Goal: Task Accomplishment & Management: Complete application form

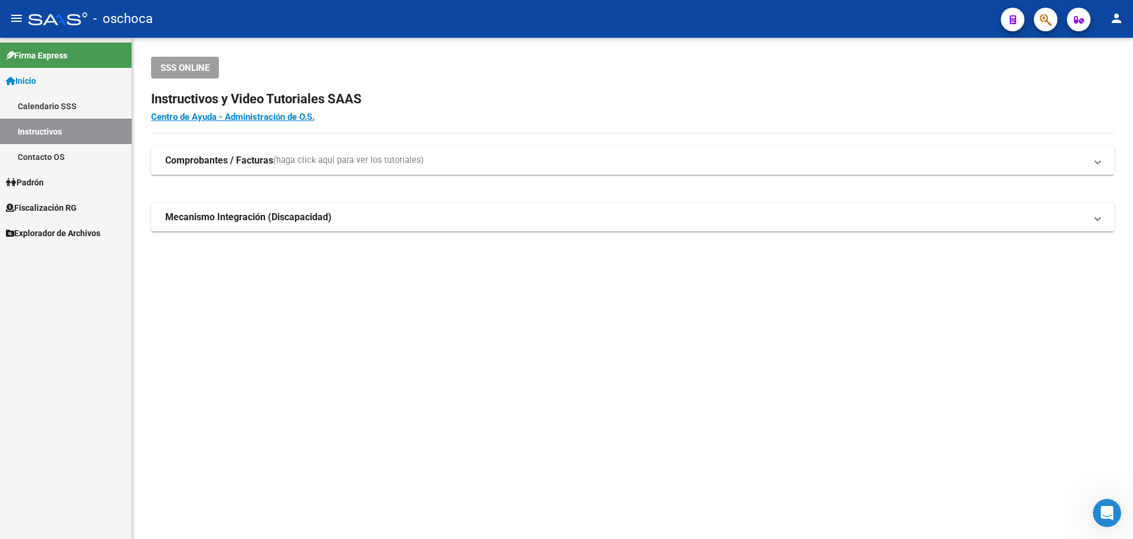
click at [51, 208] on span "Fiscalización RG" at bounding box center [41, 207] width 71 height 13
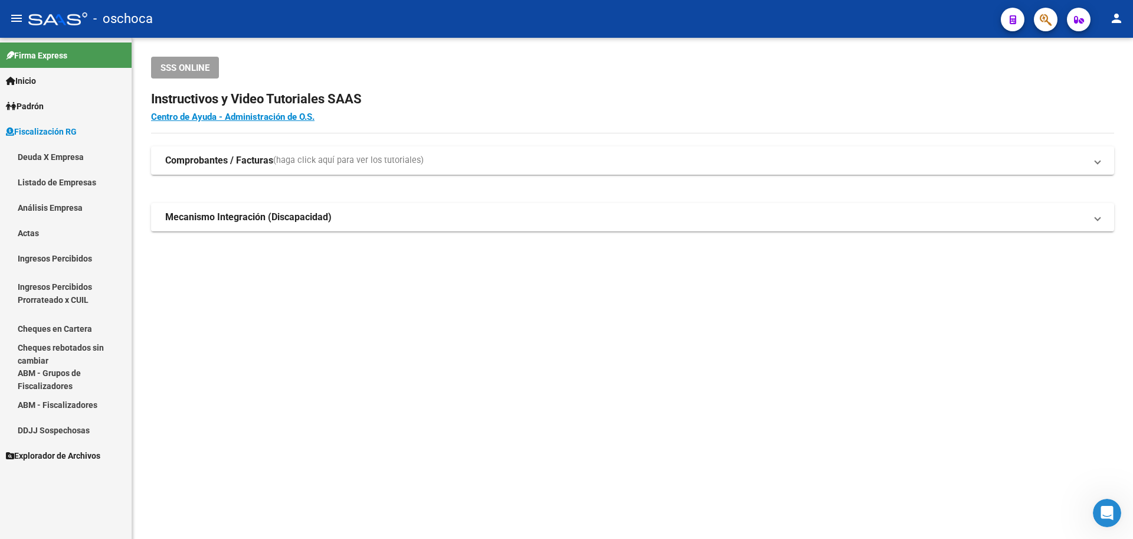
click at [88, 210] on link "Análisis Empresa" at bounding box center [66, 207] width 132 height 25
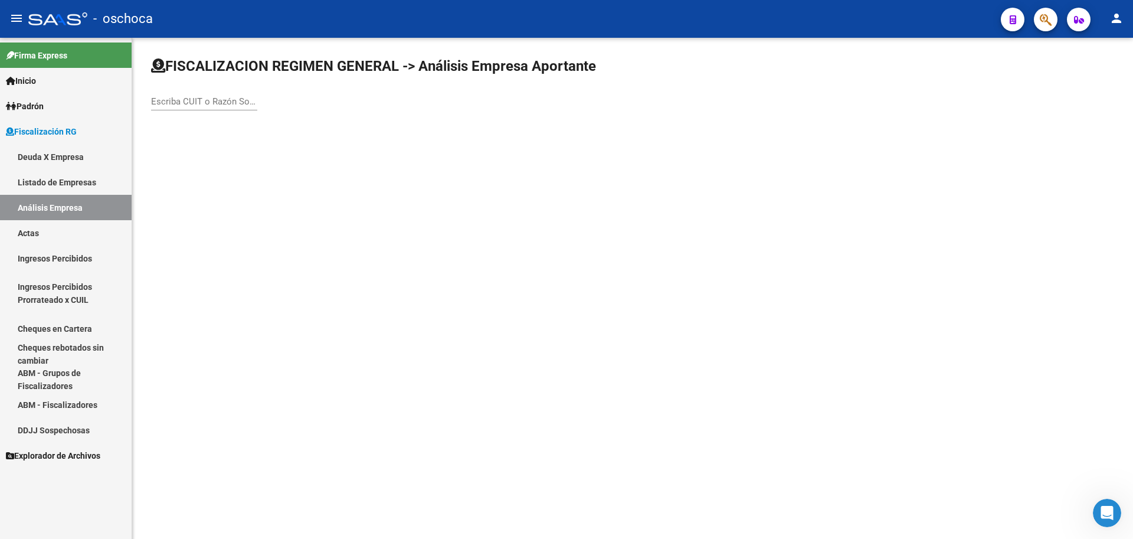
click at [162, 100] on input "Escriba CUIT o Razón Social para buscar" at bounding box center [204, 101] width 106 height 11
type input "1"
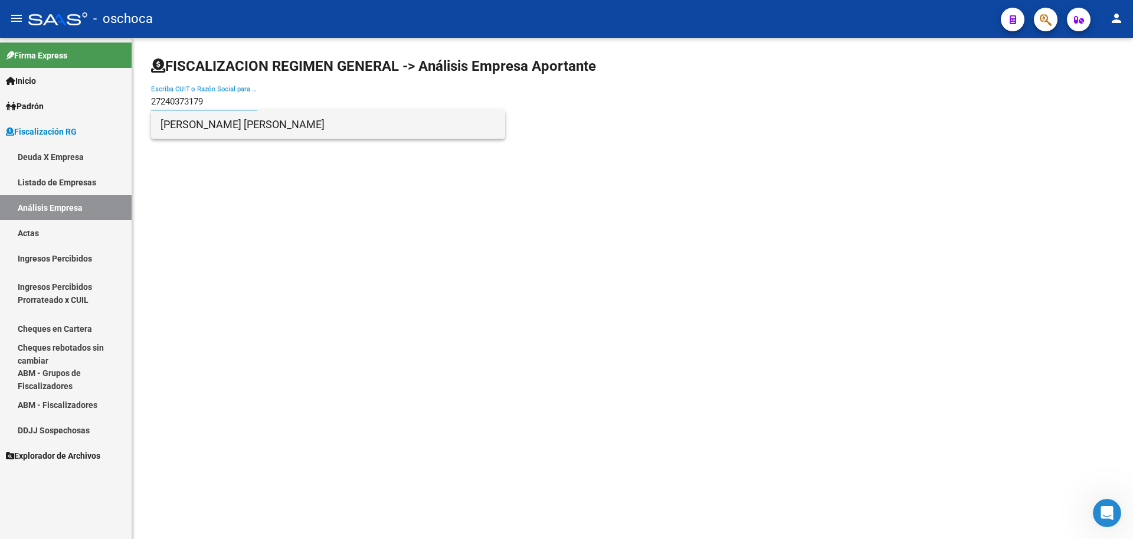
type input "27240373179"
click at [237, 134] on span "[PERSON_NAME] [PERSON_NAME]" at bounding box center [327, 124] width 335 height 28
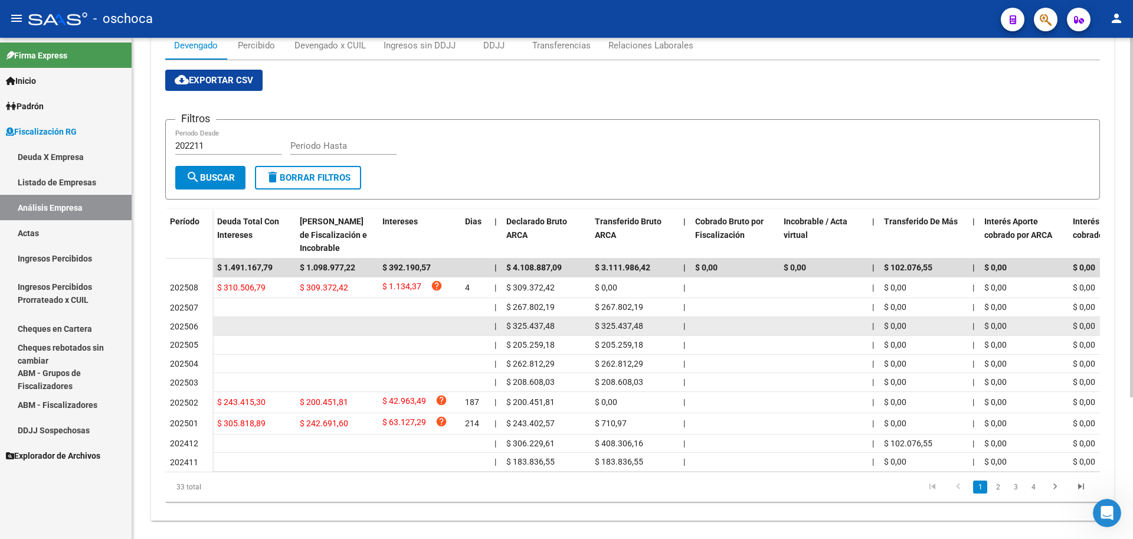
scroll to position [198, 0]
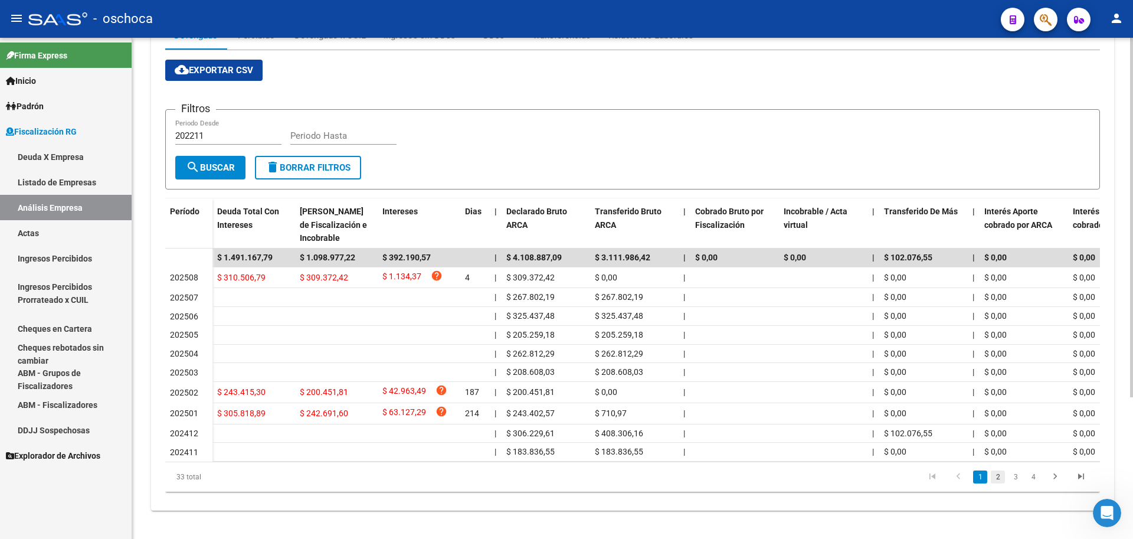
click at [996, 478] on link "2" at bounding box center [997, 476] width 14 height 13
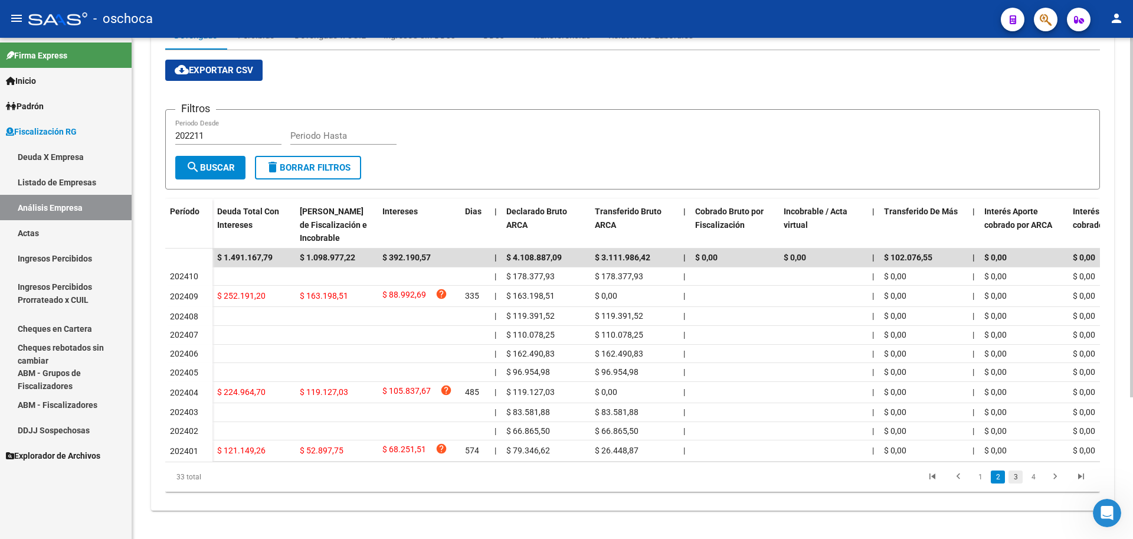
click at [1018, 480] on link "3" at bounding box center [1015, 476] width 14 height 13
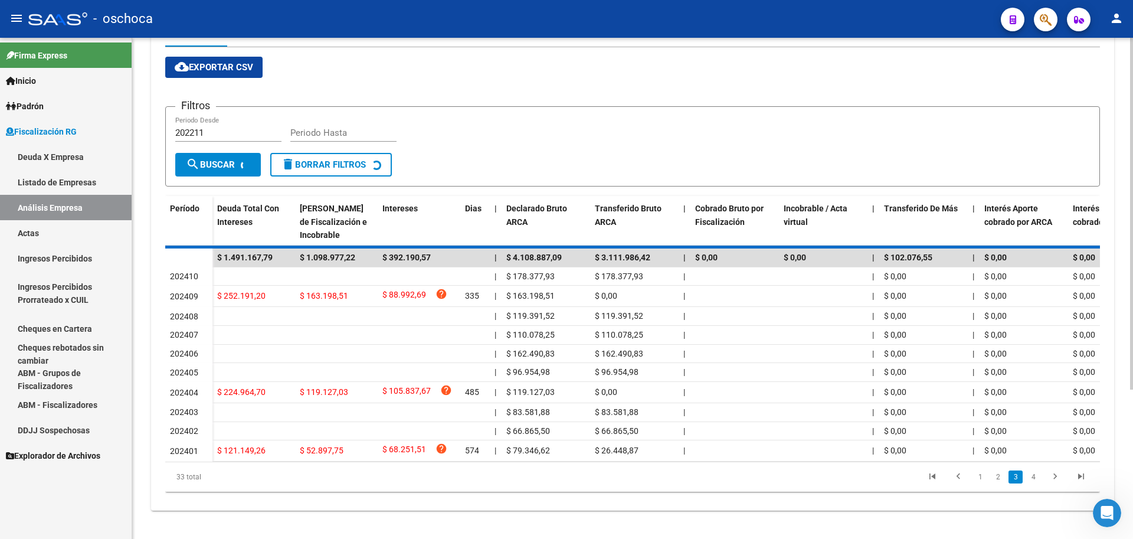
scroll to position [192, 0]
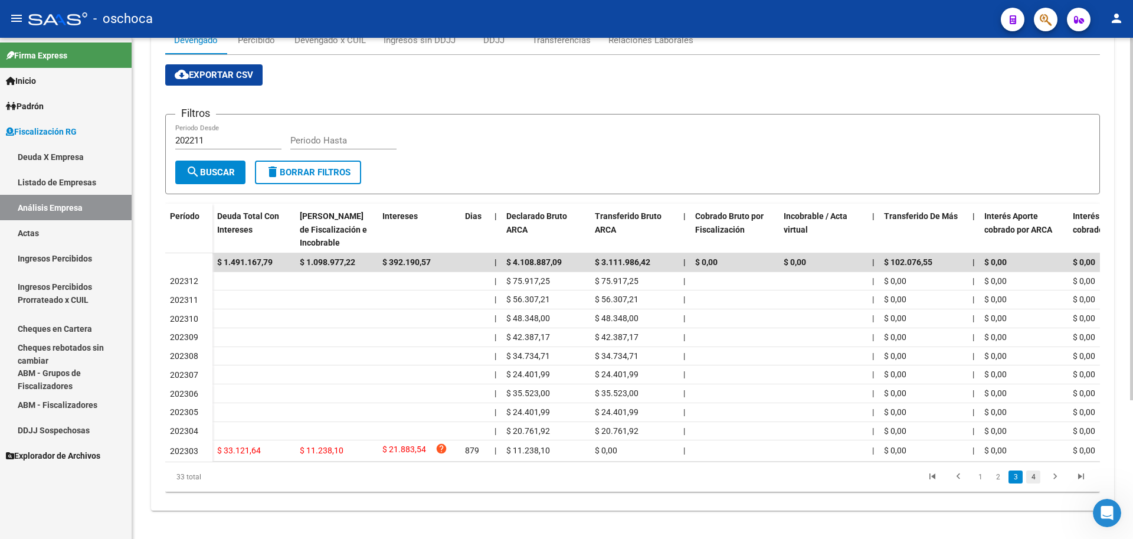
click at [1036, 483] on link "4" at bounding box center [1033, 476] width 14 height 13
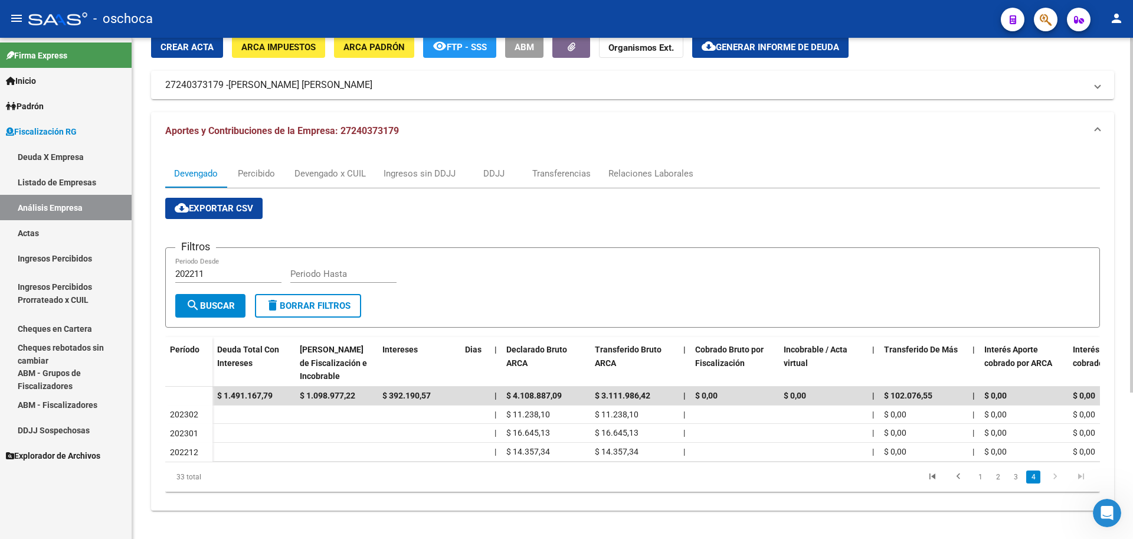
scroll to position [58, 0]
click at [979, 478] on link "1" at bounding box center [980, 476] width 14 height 13
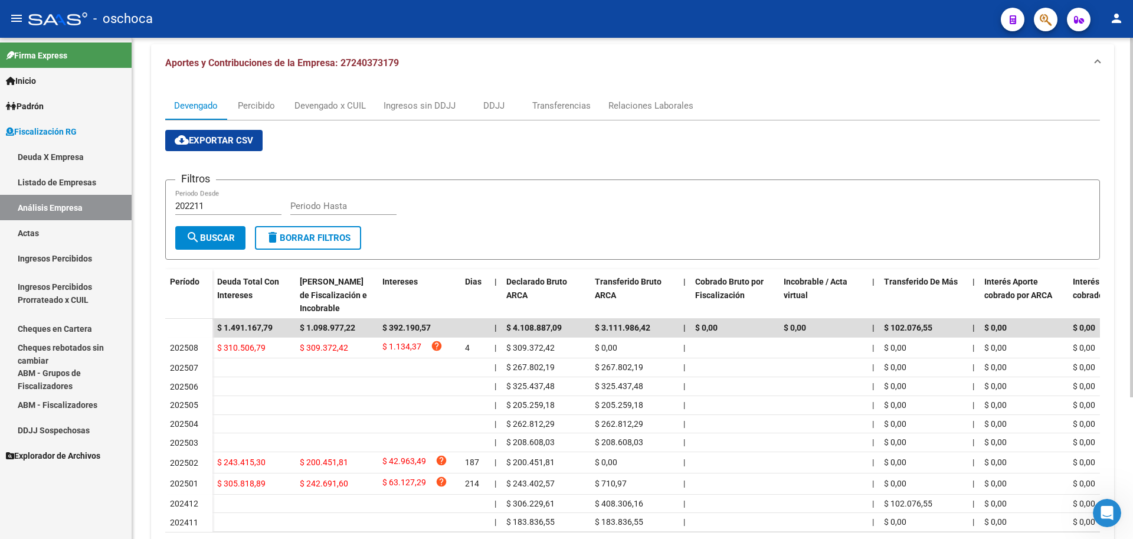
scroll to position [198, 0]
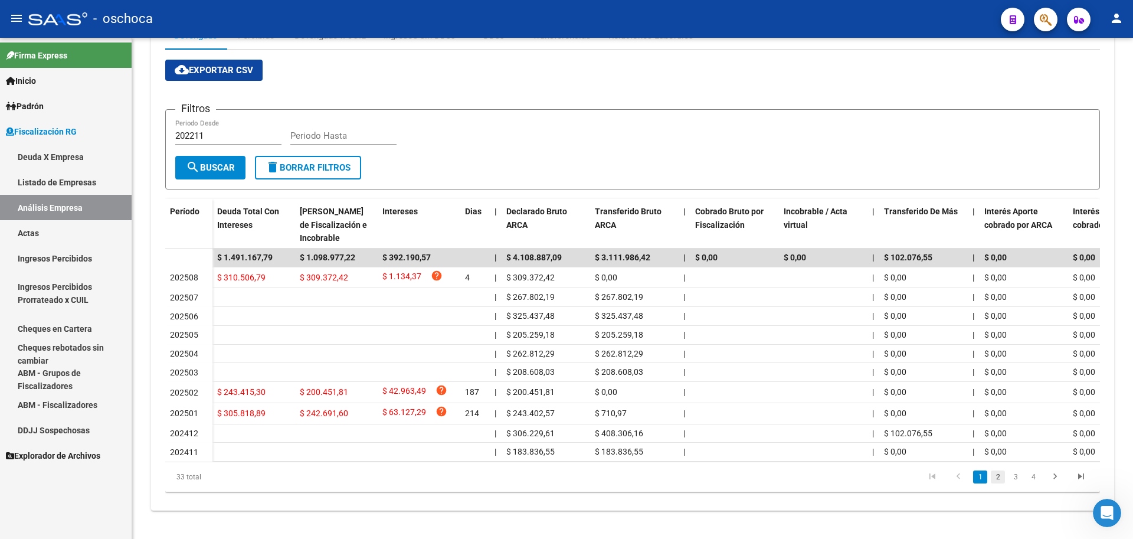
click at [993, 479] on link "2" at bounding box center [997, 476] width 14 height 13
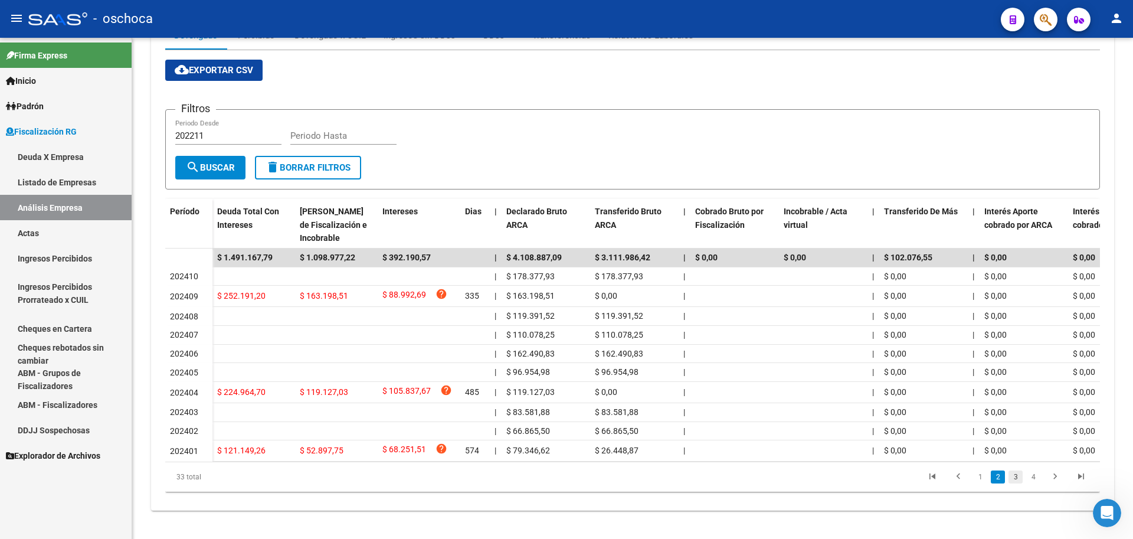
click at [1016, 478] on link "3" at bounding box center [1015, 476] width 14 height 13
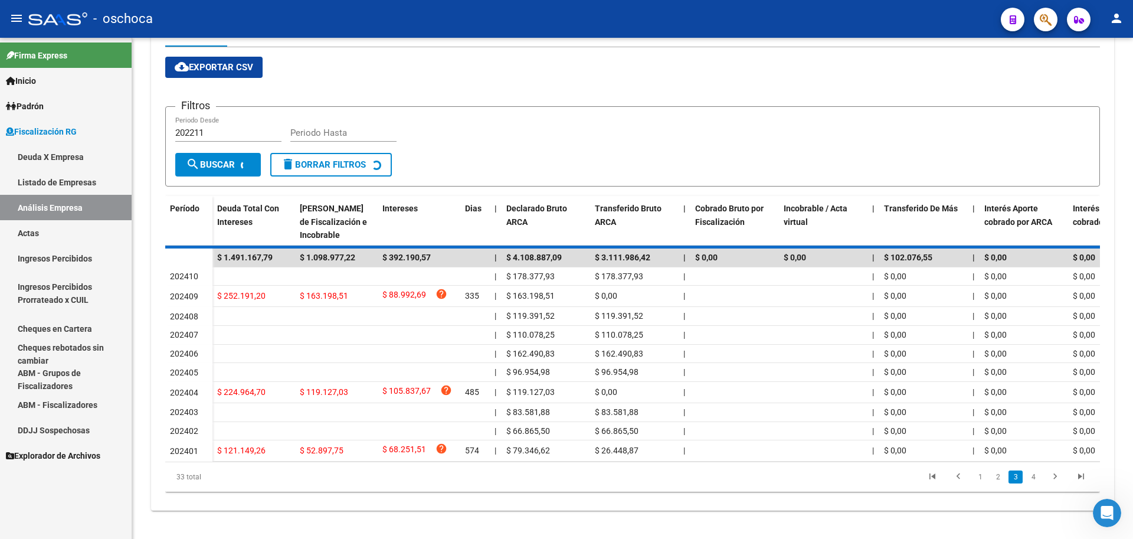
scroll to position [192, 0]
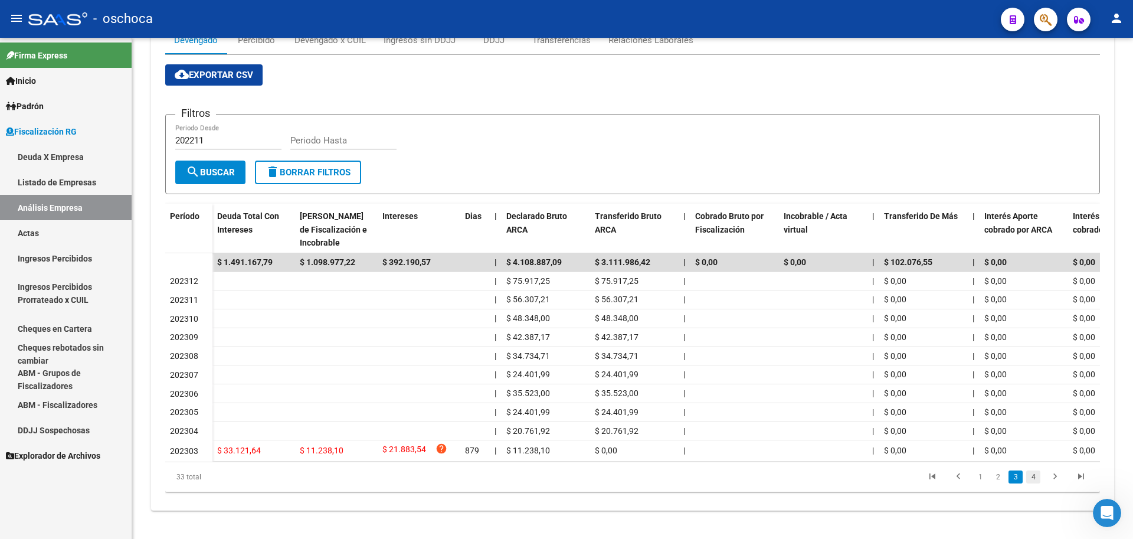
click at [1033, 478] on link "4" at bounding box center [1033, 476] width 14 height 13
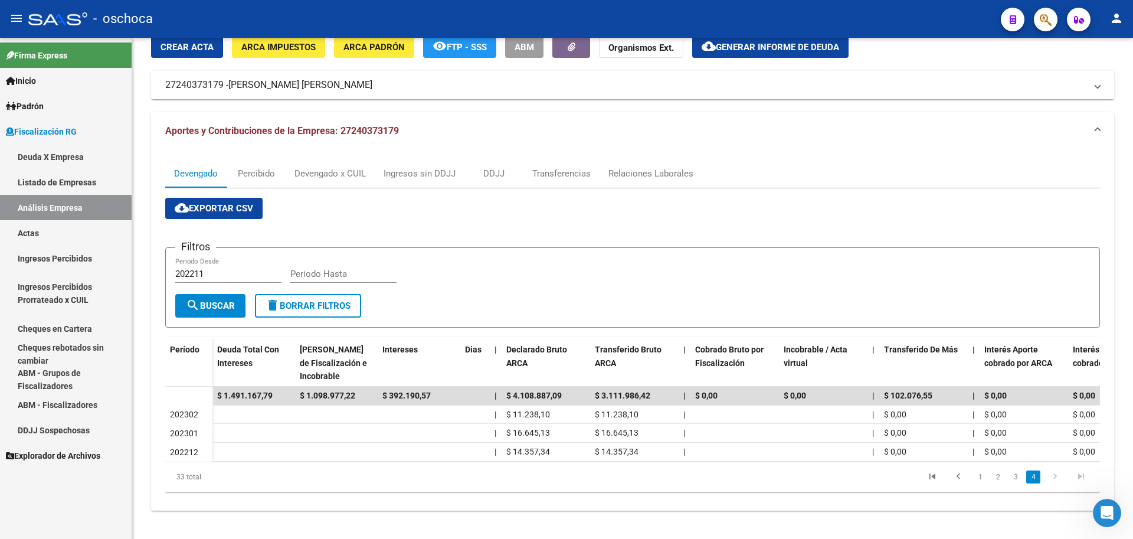
scroll to position [58, 0]
click at [1015, 476] on link "3" at bounding box center [1015, 476] width 14 height 13
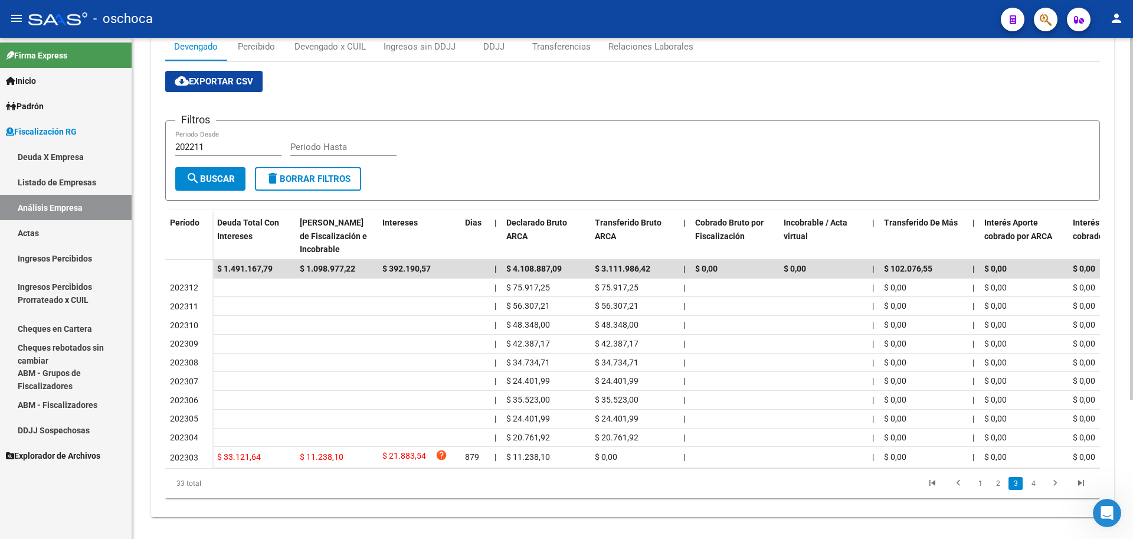
scroll to position [192, 0]
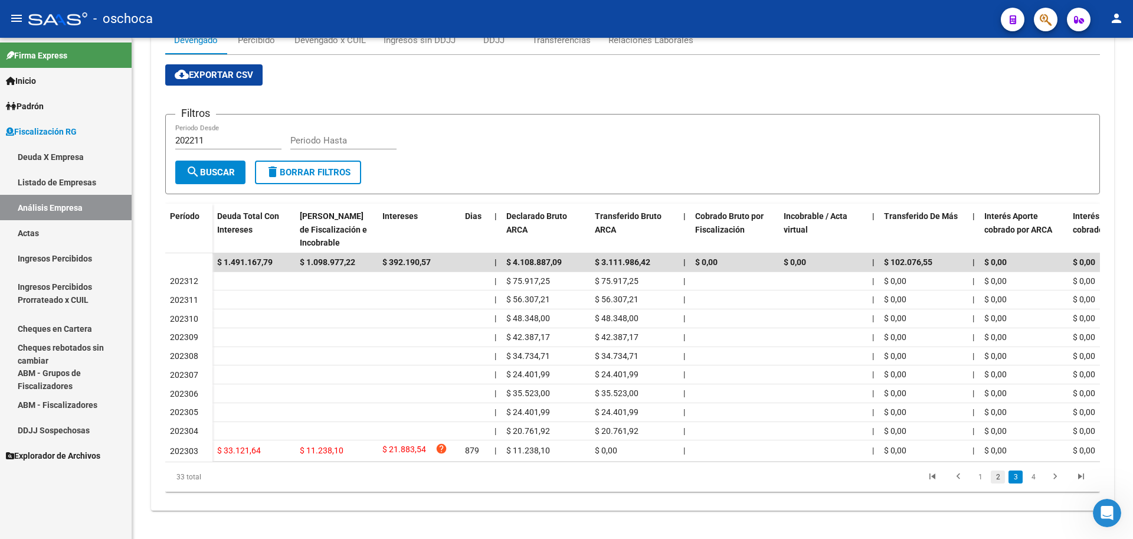
click at [1002, 478] on link "2" at bounding box center [997, 476] width 14 height 13
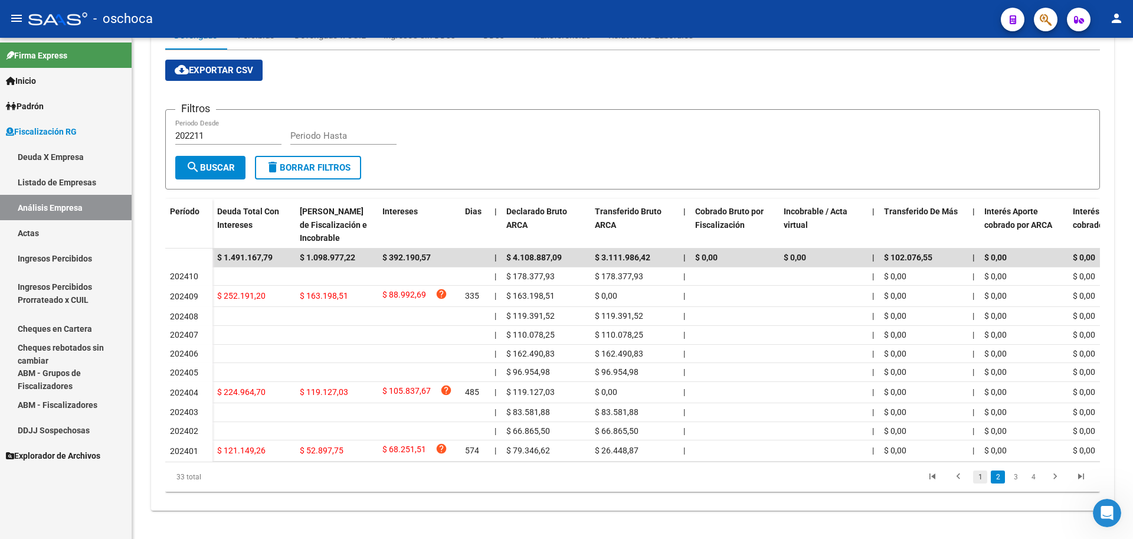
click at [980, 481] on link "1" at bounding box center [980, 476] width 14 height 13
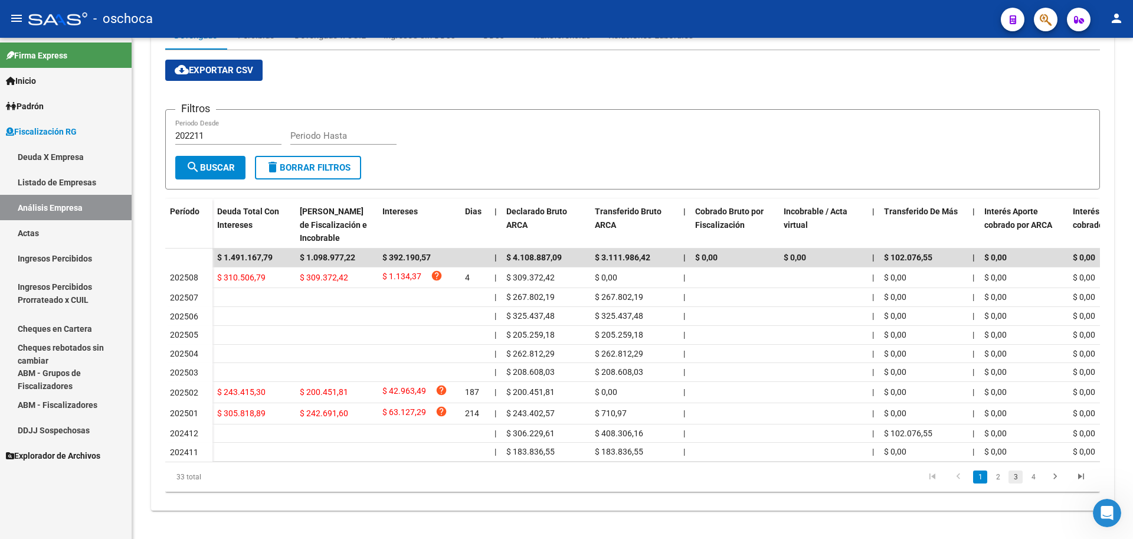
click at [1019, 483] on link "3" at bounding box center [1015, 476] width 14 height 13
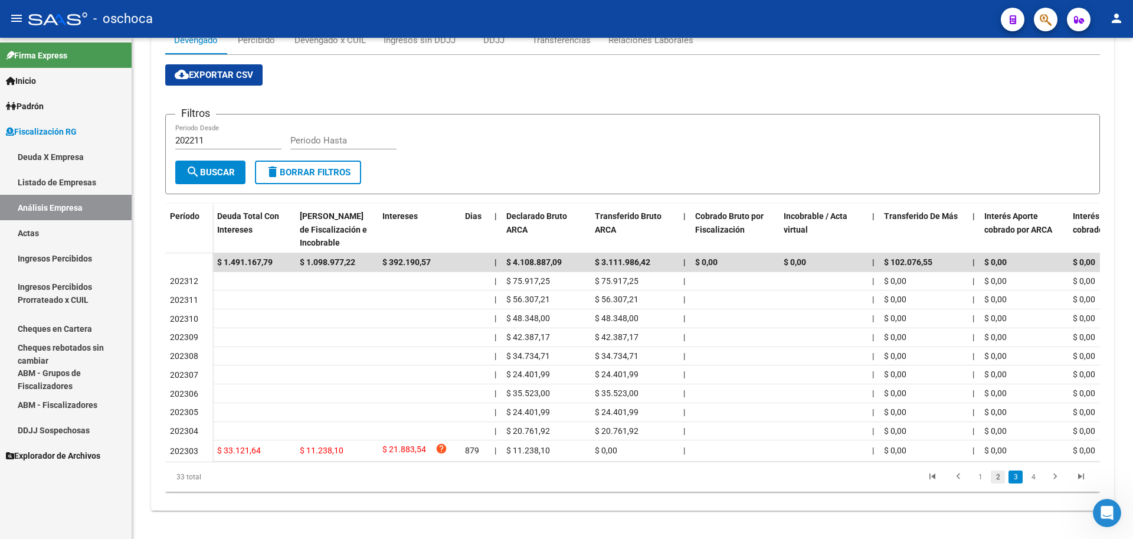
click at [999, 475] on link "2" at bounding box center [997, 476] width 14 height 13
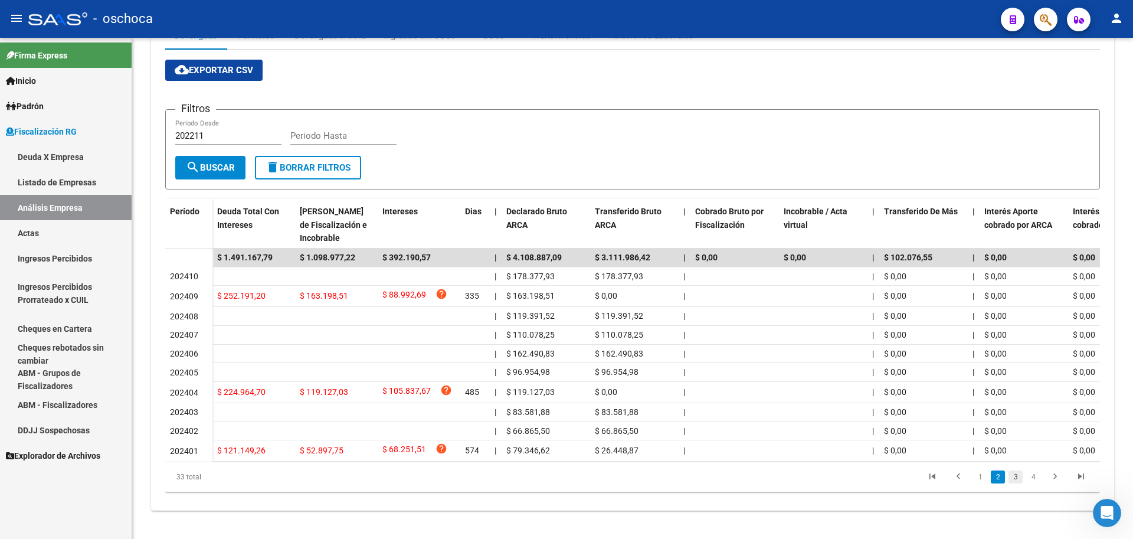
click at [1017, 481] on link "3" at bounding box center [1015, 476] width 14 height 13
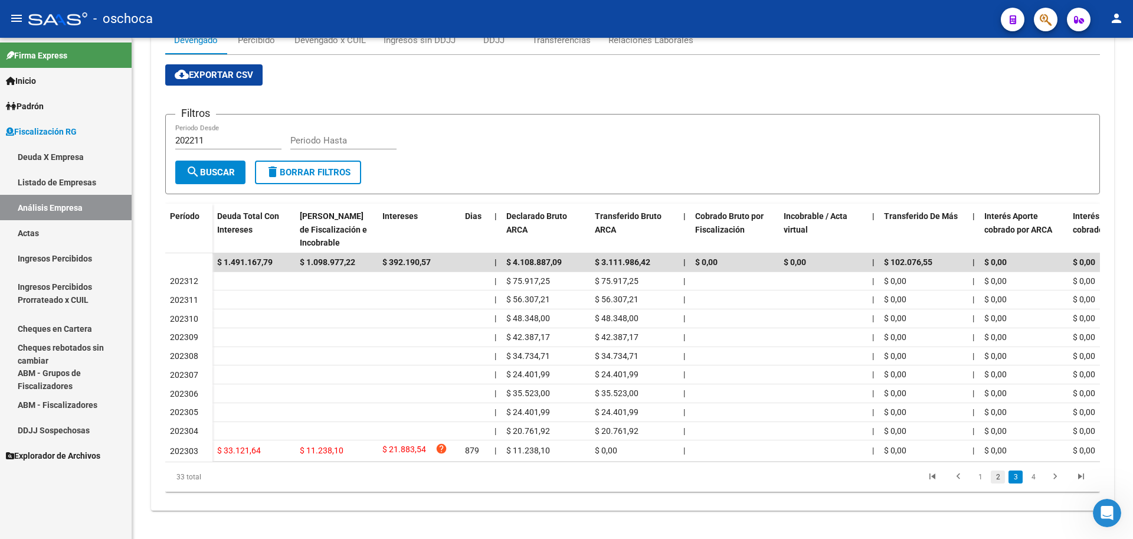
click at [1000, 477] on link "2" at bounding box center [997, 476] width 14 height 13
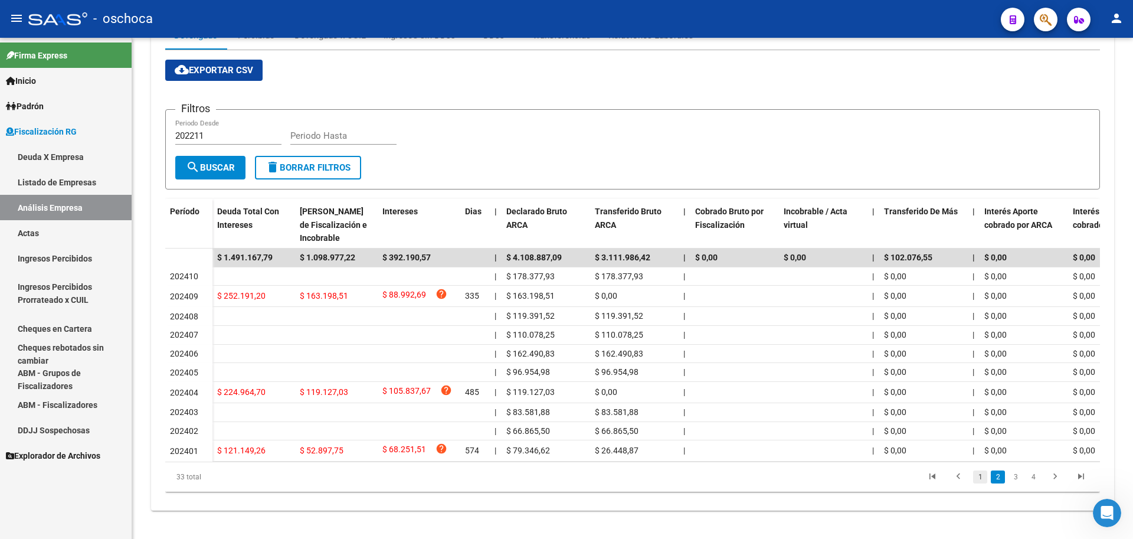
click at [982, 483] on link "1" at bounding box center [980, 476] width 14 height 13
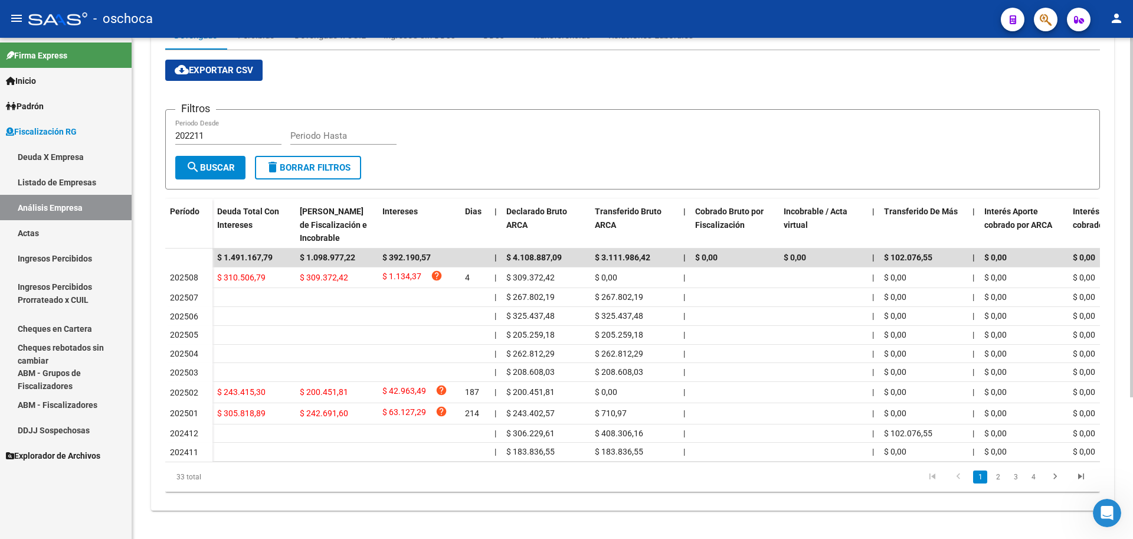
scroll to position [198, 0]
click at [1038, 481] on link "4" at bounding box center [1033, 476] width 14 height 13
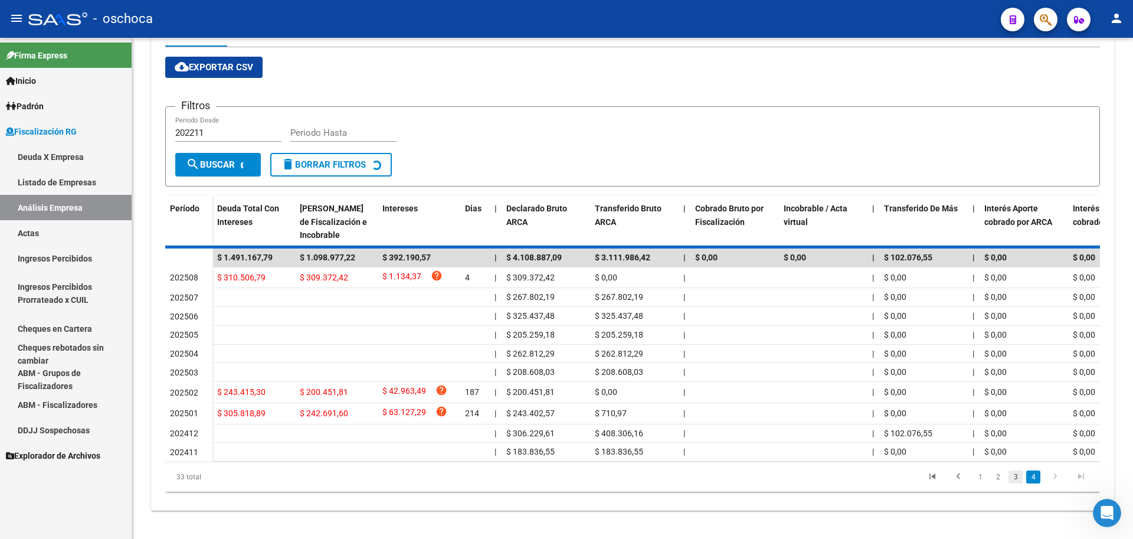
scroll to position [58, 0]
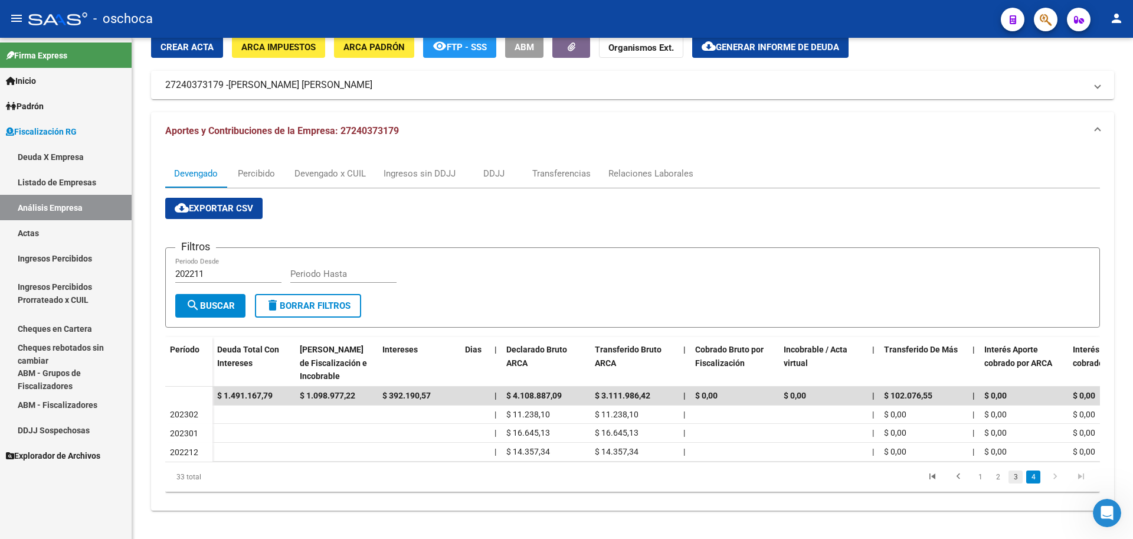
click at [1015, 479] on link "3" at bounding box center [1015, 476] width 14 height 13
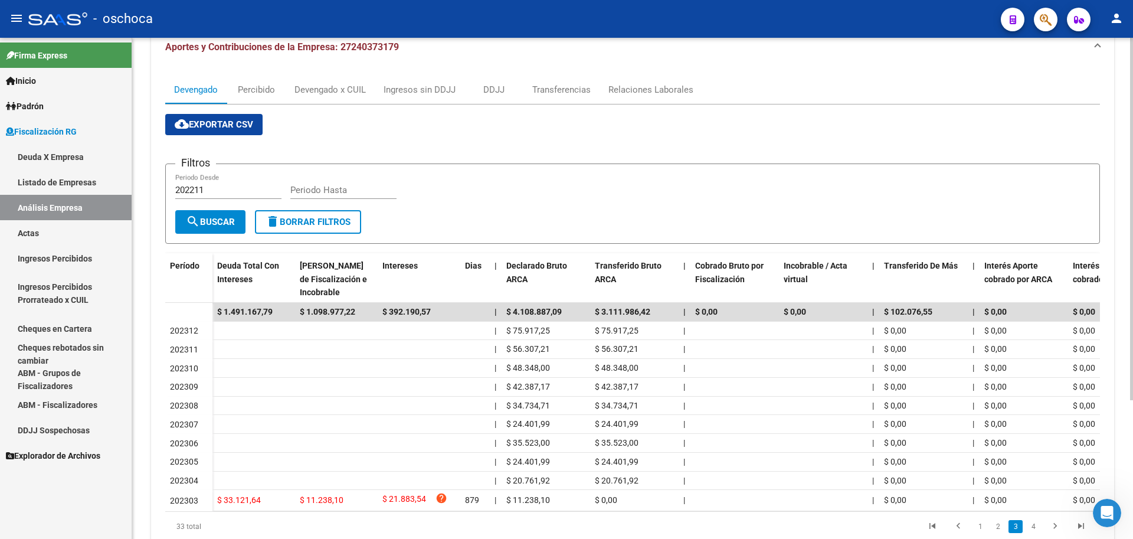
scroll to position [0, 0]
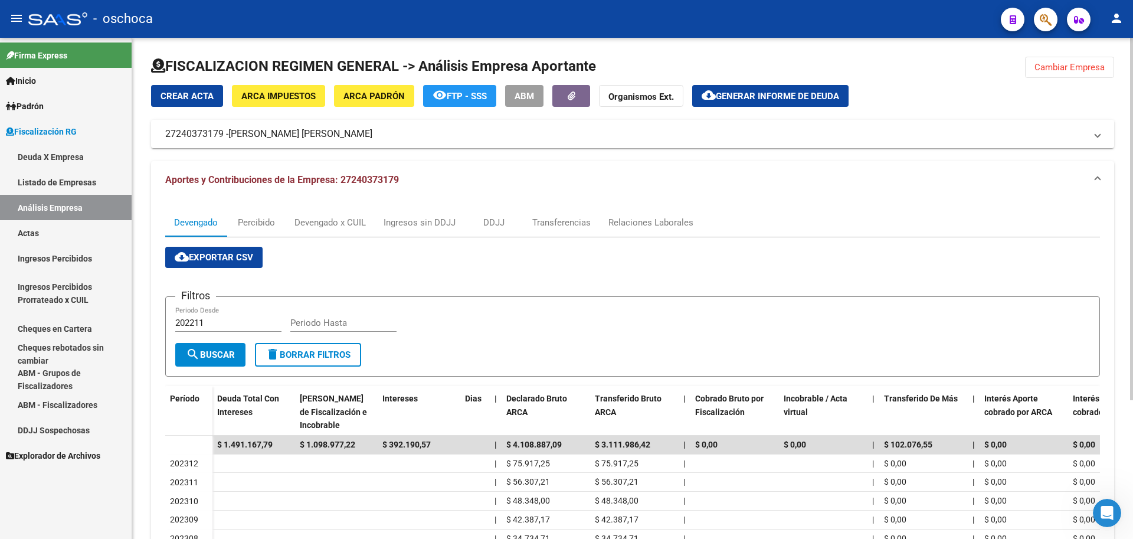
click at [195, 93] on span "Crear Acta" at bounding box center [186, 96] width 53 height 11
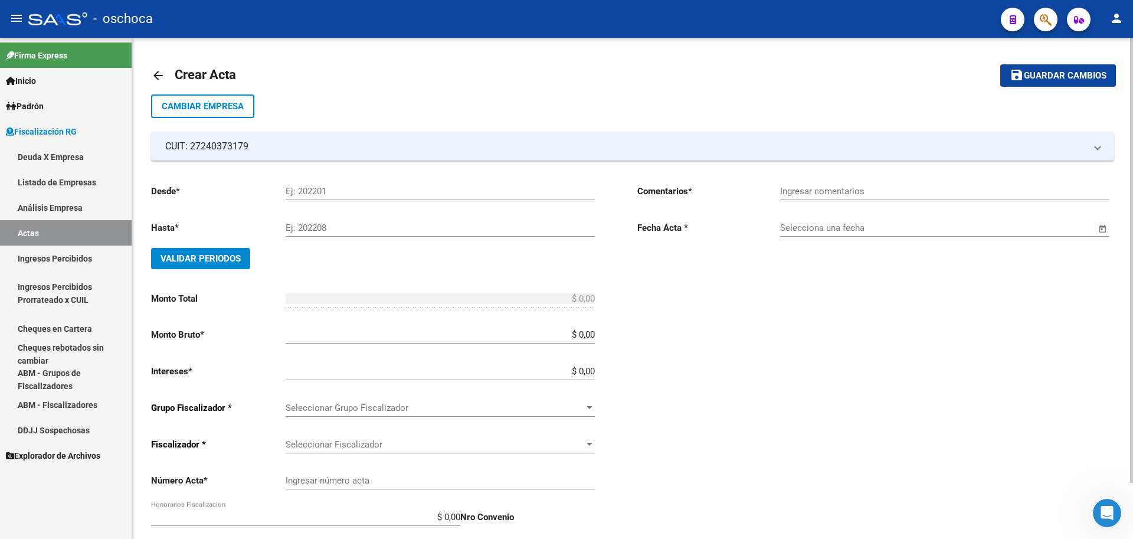
drag, startPoint x: 287, startPoint y: 186, endPoint x: 291, endPoint y: 193, distance: 8.7
click at [291, 192] on div "Ej: 202201" at bounding box center [439, 187] width 309 height 25
click at [291, 193] on input "Ej: 202201" at bounding box center [439, 191] width 309 height 11
type input "1"
type input "202011"
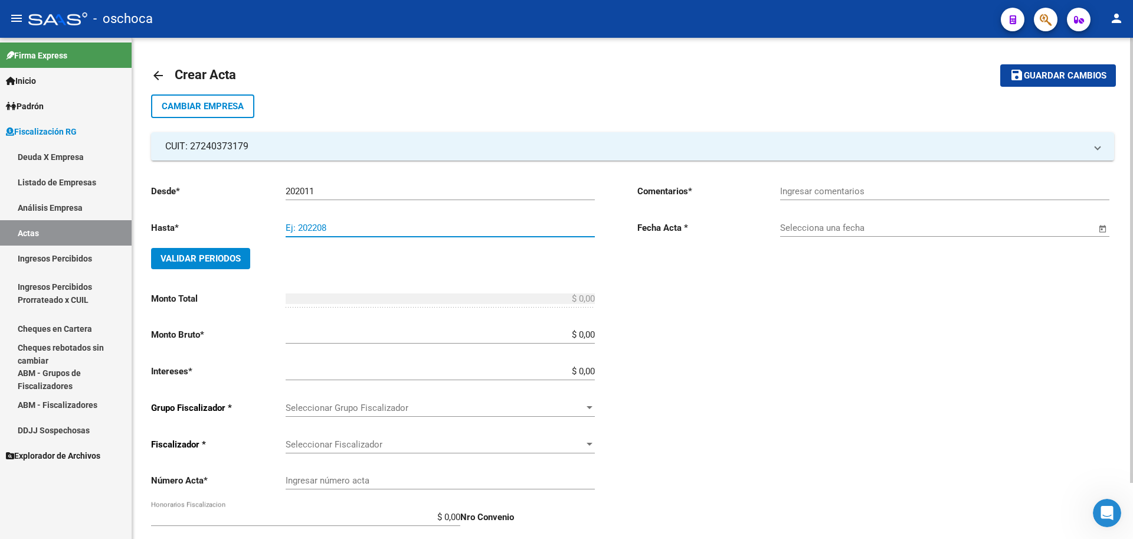
click at [306, 224] on input "Ej: 202208" at bounding box center [439, 227] width 309 height 11
type input "202501"
click at [218, 259] on span "Validar Periodos" at bounding box center [200, 258] width 80 height 11
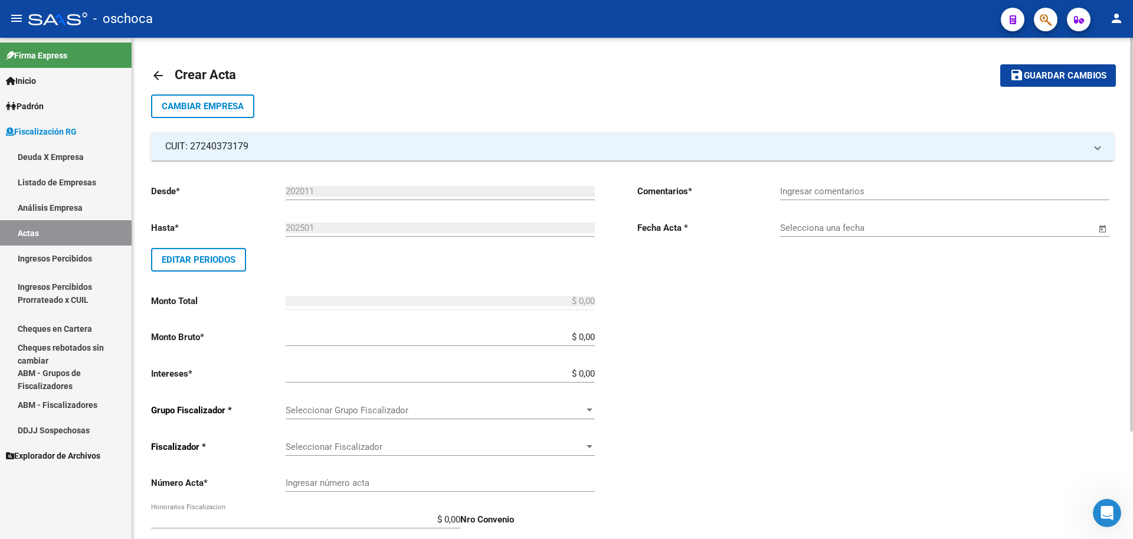
click at [595, 337] on input "$ 0,00" at bounding box center [439, 337] width 309 height 11
type input "$ 1.074.941,91"
click at [593, 371] on input "$ 0,00" at bounding box center [439, 373] width 309 height 11
type input "$ 32.248,26"
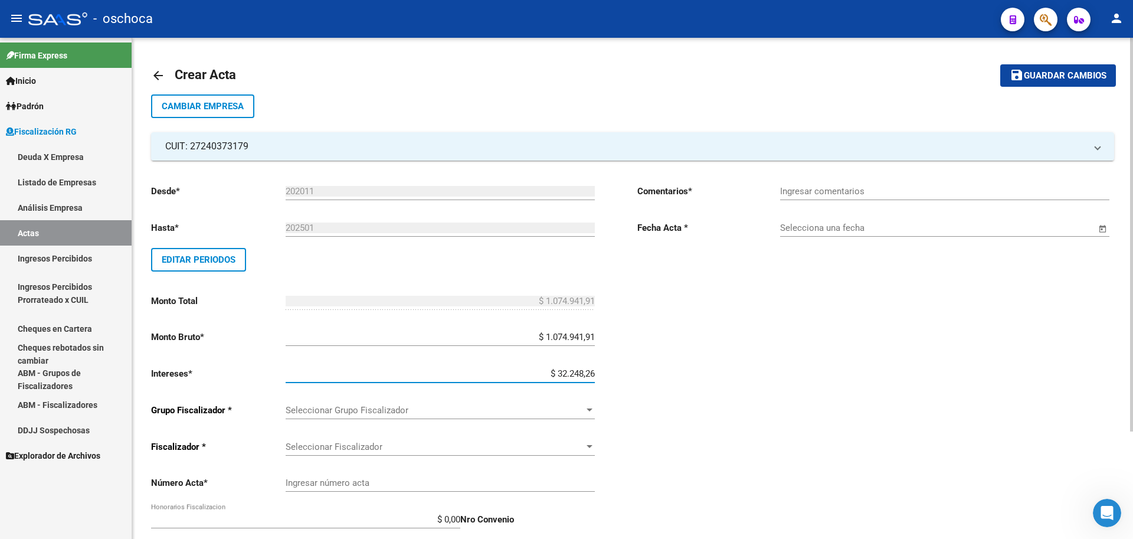
type input "$ 1.107.190,17"
click at [589, 412] on div at bounding box center [589, 409] width 11 height 9
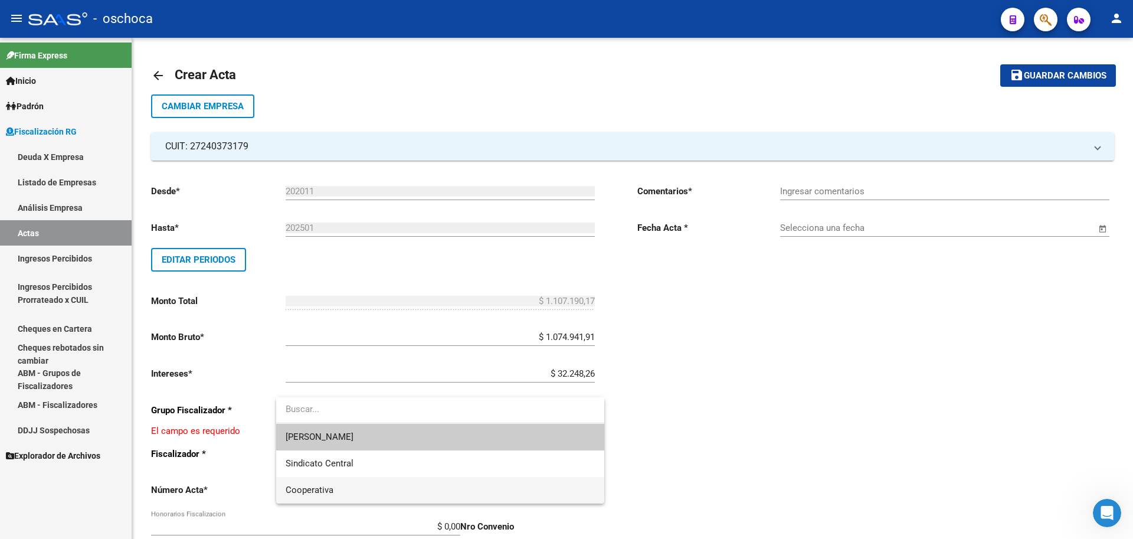
click at [491, 492] on span "Cooperativa" at bounding box center [439, 490] width 309 height 27
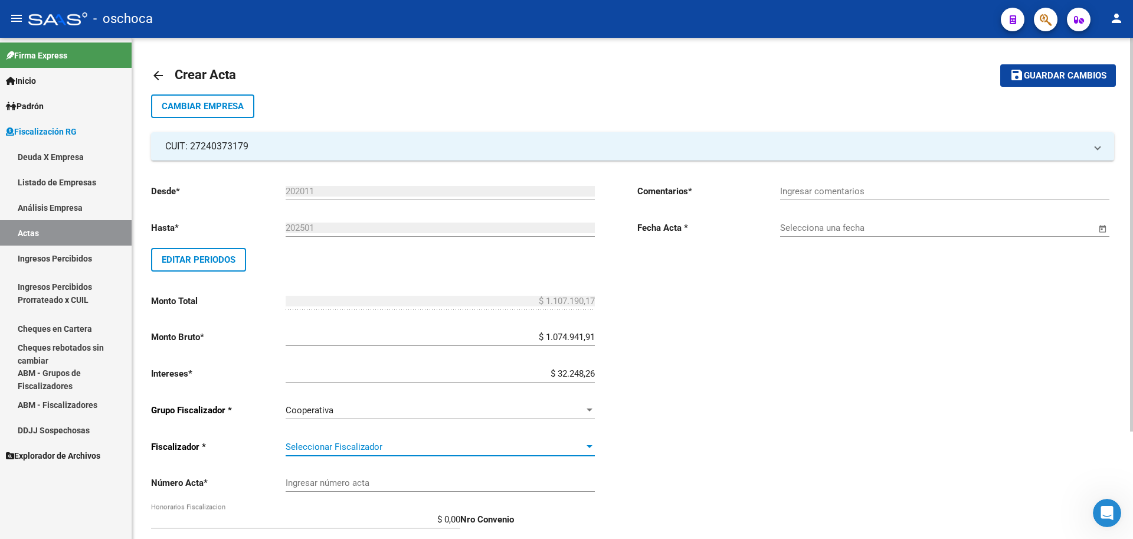
click at [573, 444] on span "Seleccionar Fiscalizador" at bounding box center [434, 446] width 298 height 11
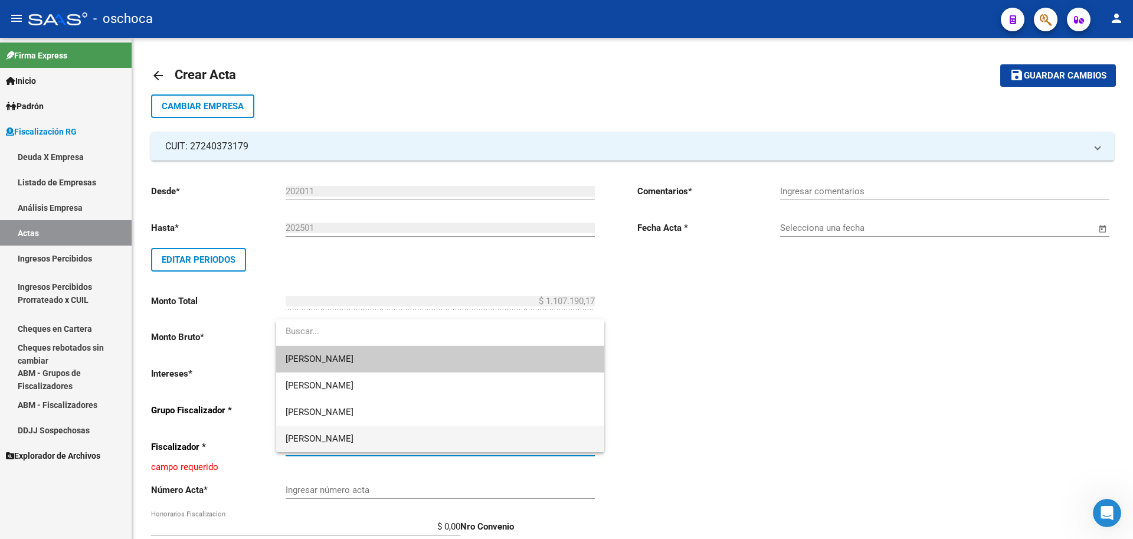
click at [530, 439] on span "[PERSON_NAME]" at bounding box center [439, 438] width 309 height 27
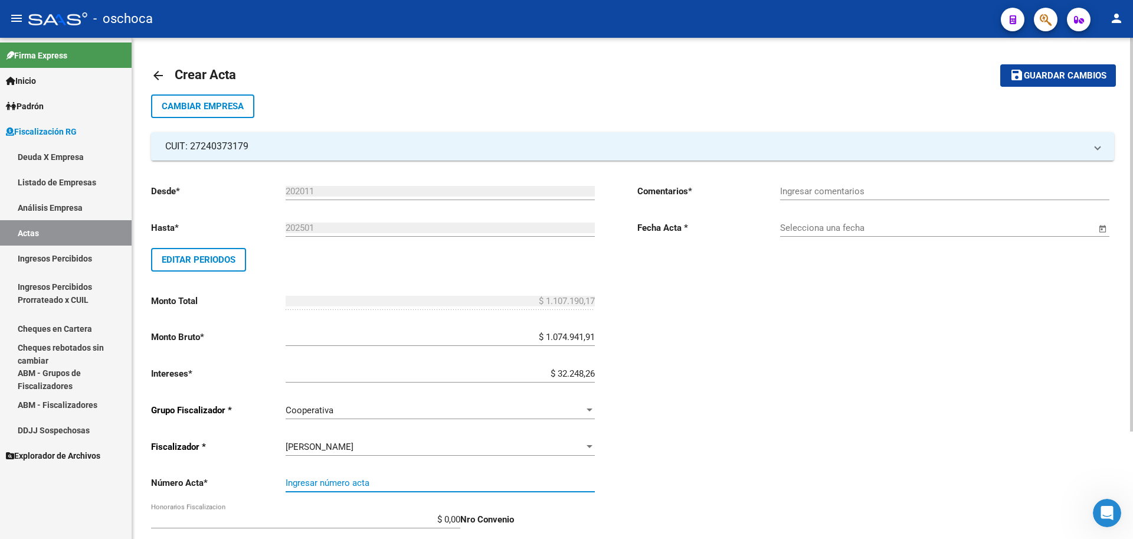
click at [474, 481] on input "Ingresar número acta" at bounding box center [439, 482] width 309 height 11
type input "104546"
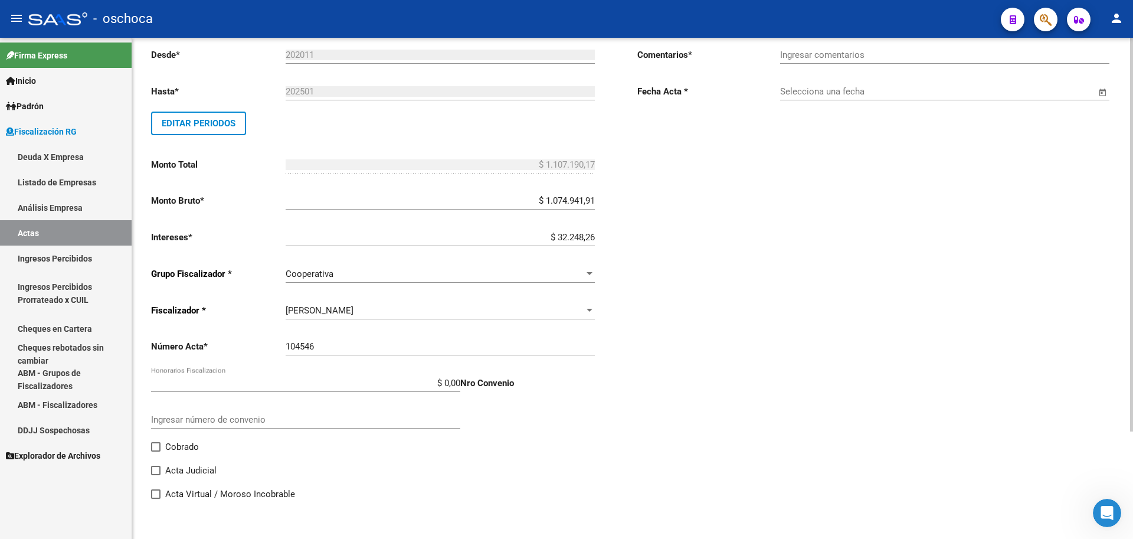
click at [172, 446] on span "Cobrado" at bounding box center [182, 446] width 34 height 14
click at [156, 451] on input "Cobrado" at bounding box center [155, 451] width 1 height 1
checkbox input "true"
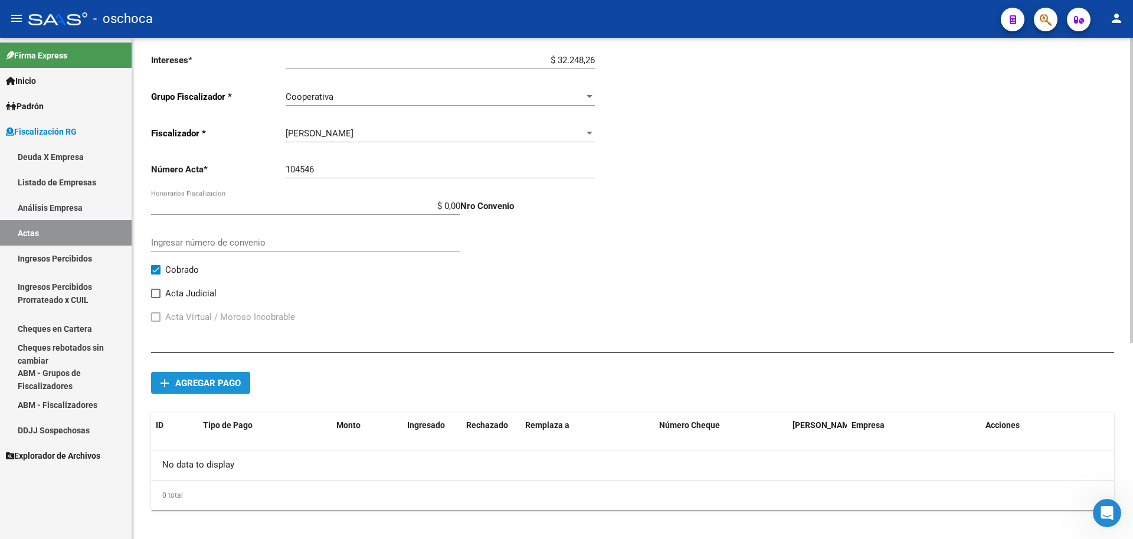
click at [209, 383] on span "Agregar pago" at bounding box center [207, 383] width 65 height 11
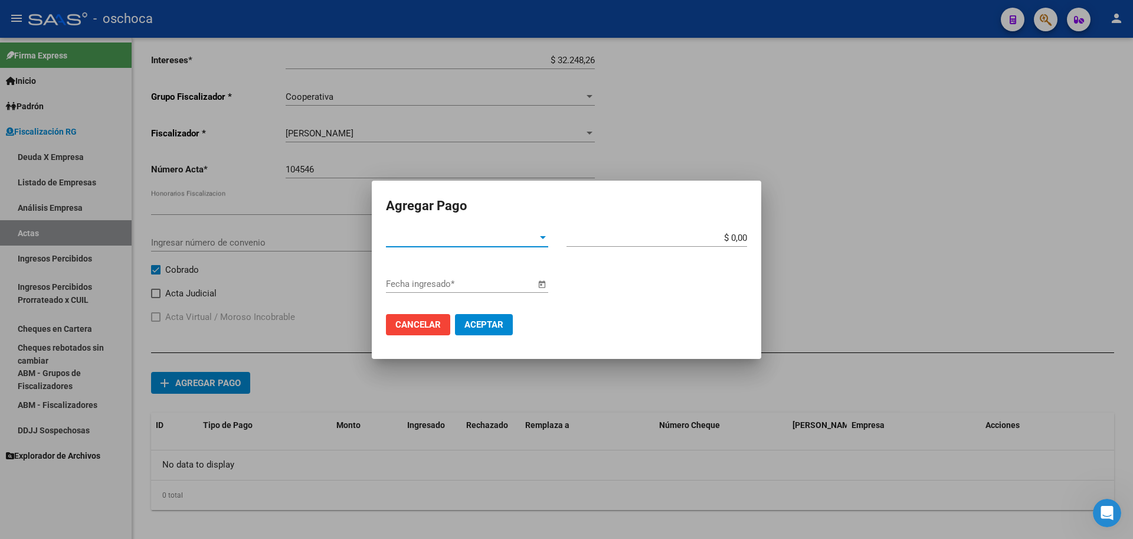
click at [526, 239] on span "Tipo de Pago *" at bounding box center [462, 237] width 152 height 11
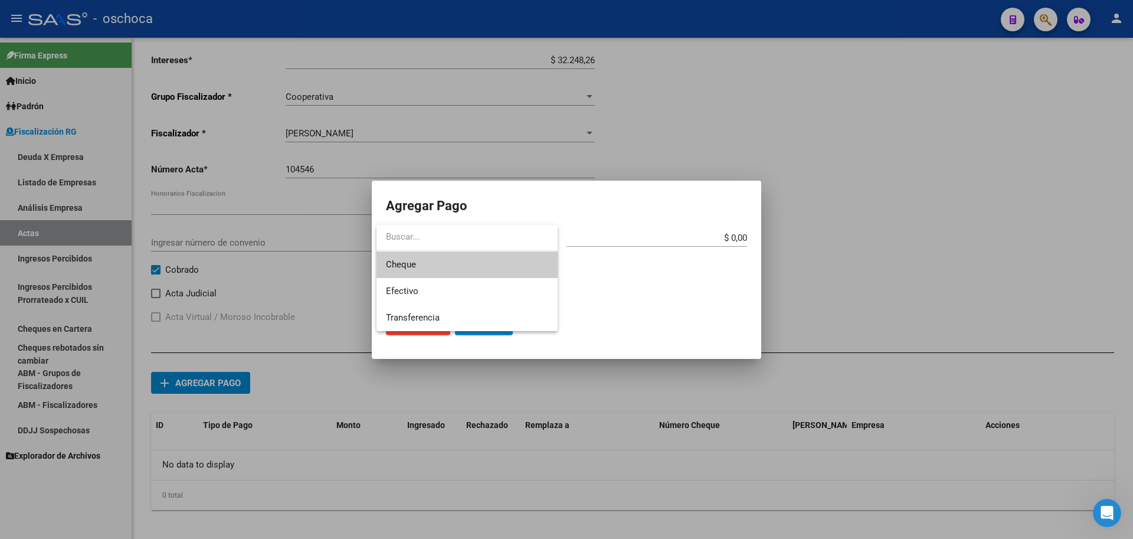
click at [459, 268] on span "Cheque" at bounding box center [467, 264] width 162 height 27
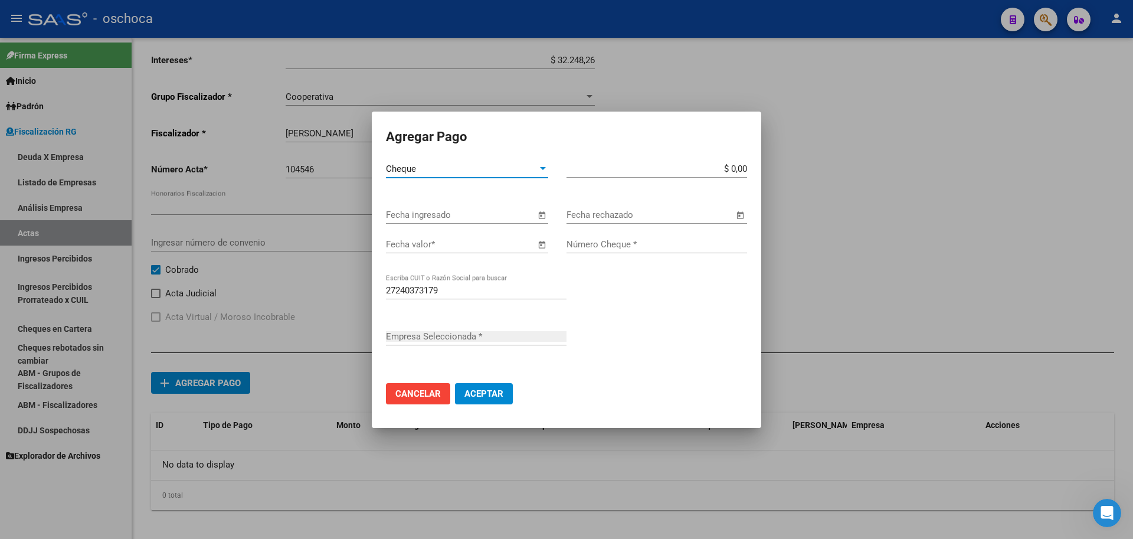
type input "[PERSON_NAME] [PERSON_NAME]"
click at [542, 215] on span "Open calendar" at bounding box center [541, 215] width 28 height 28
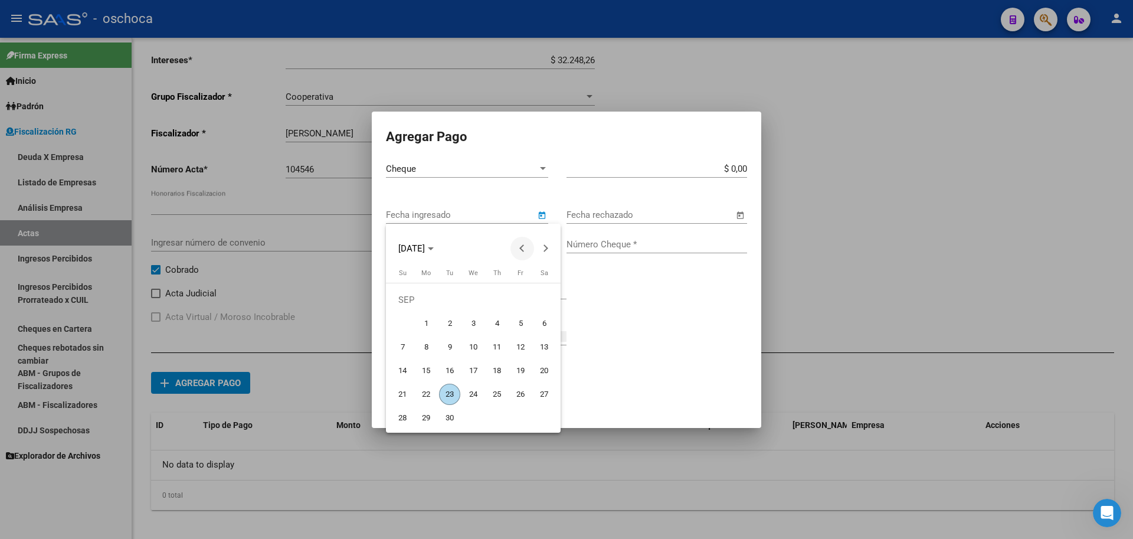
click at [524, 251] on span "Previous month" at bounding box center [522, 249] width 24 height 24
click at [504, 371] on span "22" at bounding box center [496, 370] width 21 height 21
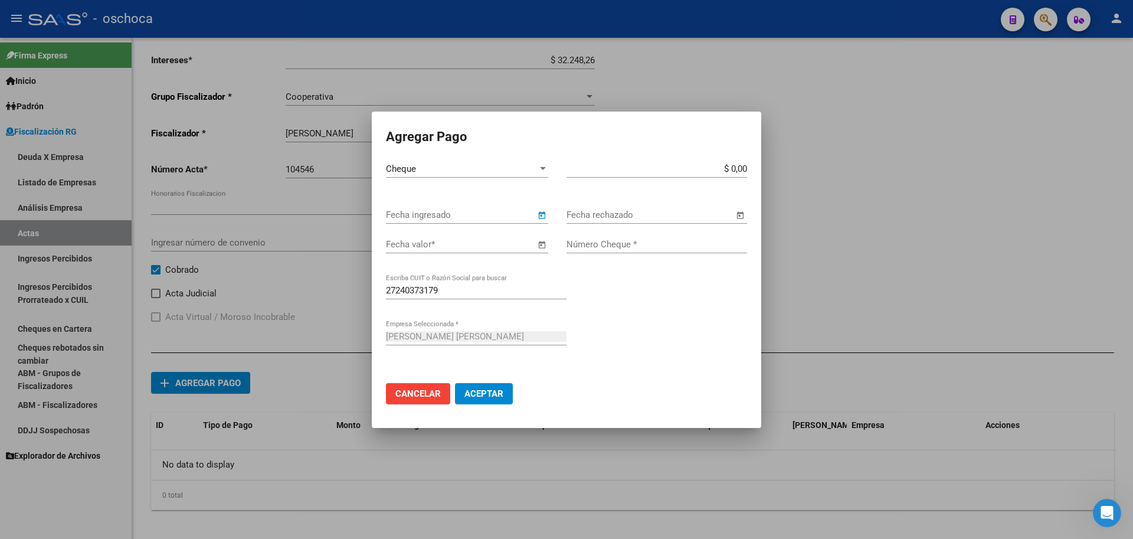
type input "[DATE]"
click at [540, 245] on span "Open calendar" at bounding box center [541, 245] width 28 height 28
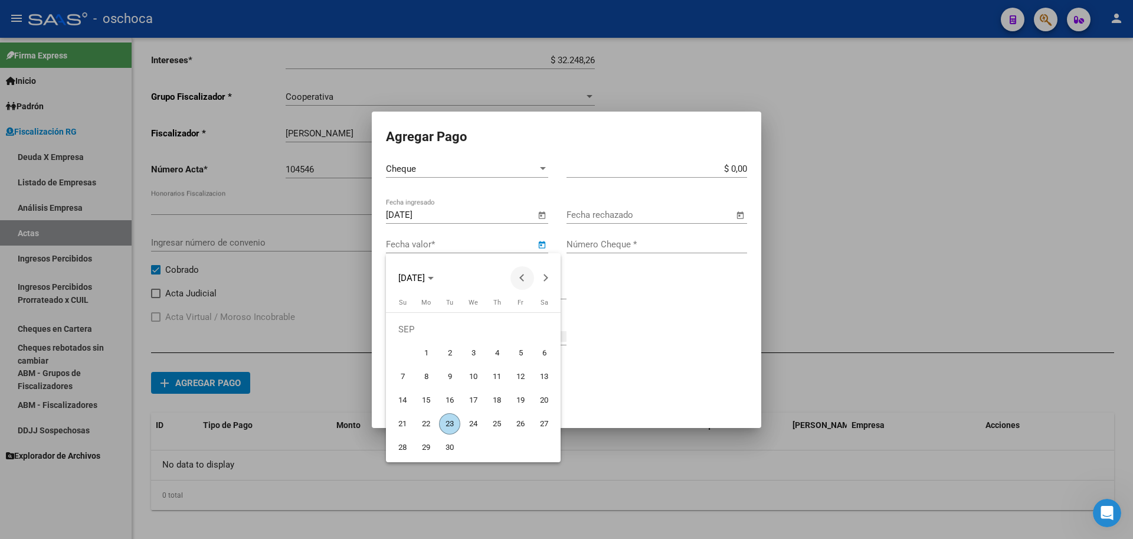
click at [526, 278] on button "Previous month" at bounding box center [522, 278] width 24 height 24
click at [448, 397] on span "20" at bounding box center [449, 399] width 21 height 21
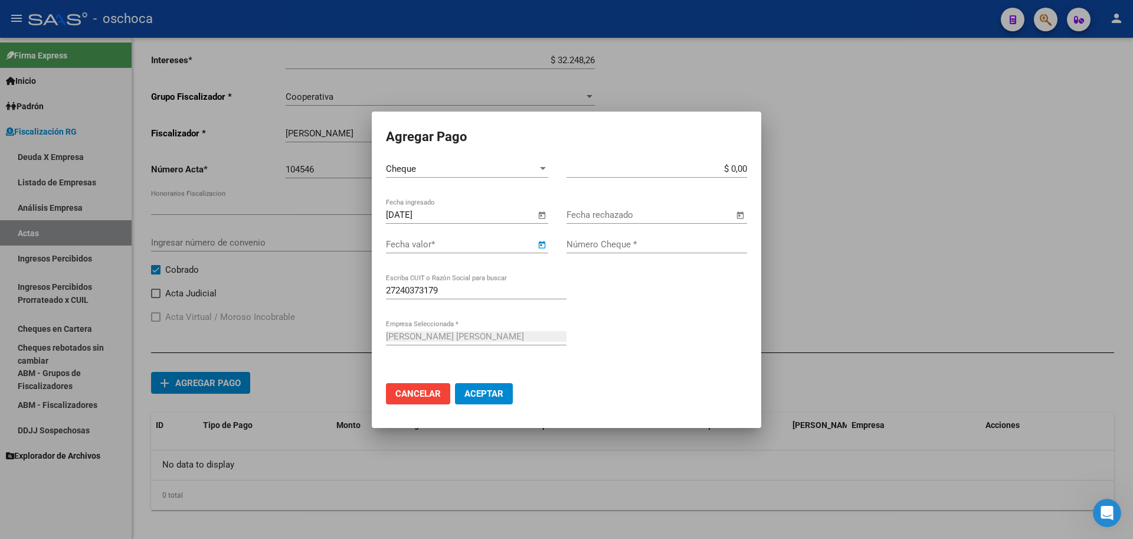
type input "[DATE]"
click at [744, 168] on input "$ 0,00" at bounding box center [656, 168] width 181 height 11
type input "$ 1.107.190,17"
click at [662, 249] on input "Número Cheque *" at bounding box center [656, 244] width 181 height 11
type input "11194651"
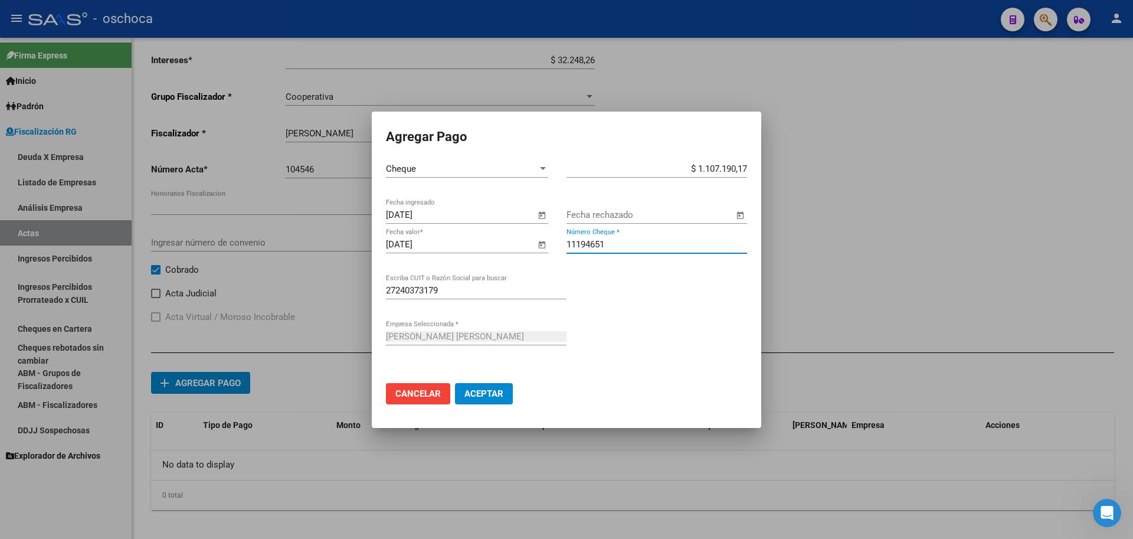
click at [455, 383] on button "Aceptar" at bounding box center [484, 393] width 58 height 21
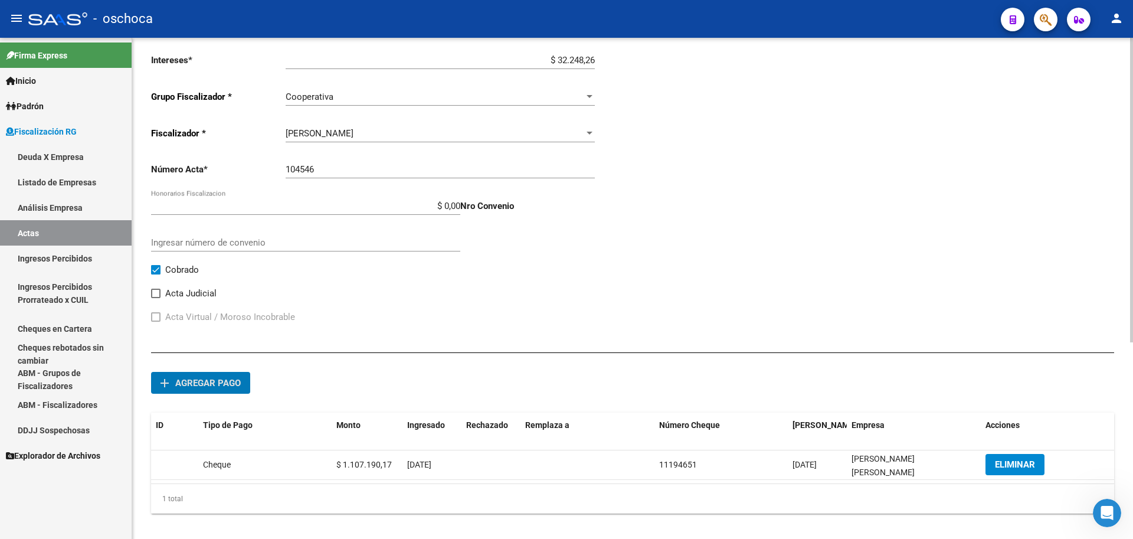
scroll to position [77, 0]
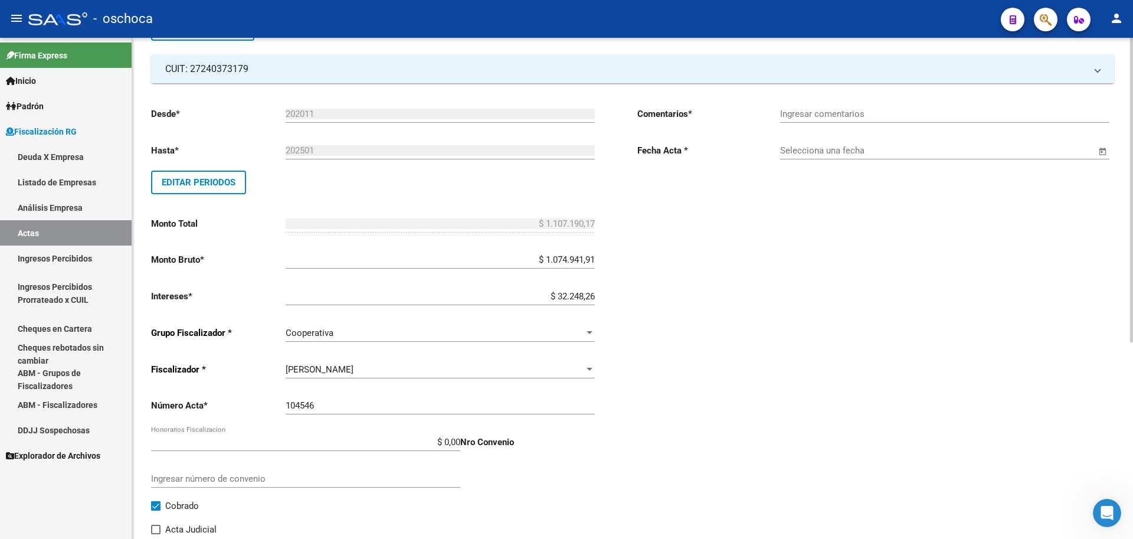
click at [910, 116] on input "Ingresar comentarios" at bounding box center [944, 114] width 329 height 11
type input "cobrado"
click at [917, 150] on input "Selecciona una fecha" at bounding box center [938, 150] width 316 height 11
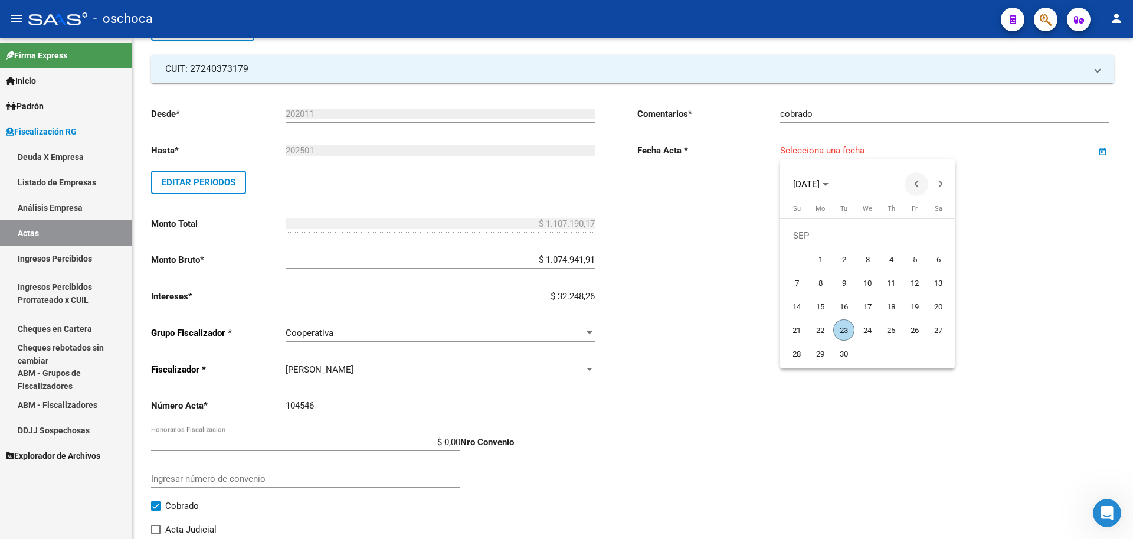
click at [913, 187] on span "Previous month" at bounding box center [916, 184] width 24 height 24
click at [890, 298] on span "22" at bounding box center [890, 306] width 21 height 21
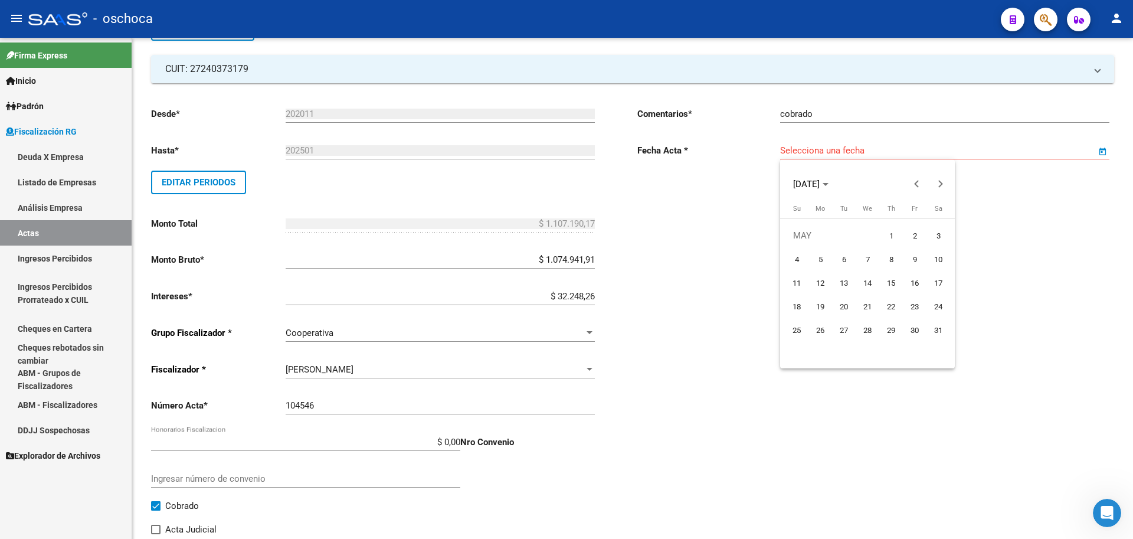
type input "[DATE]"
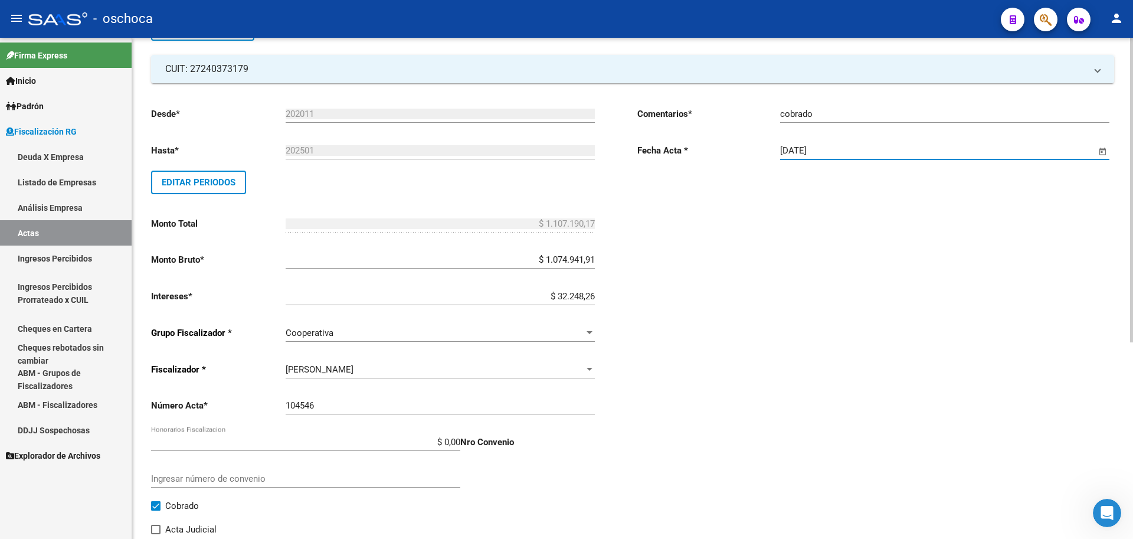
scroll to position [0, 0]
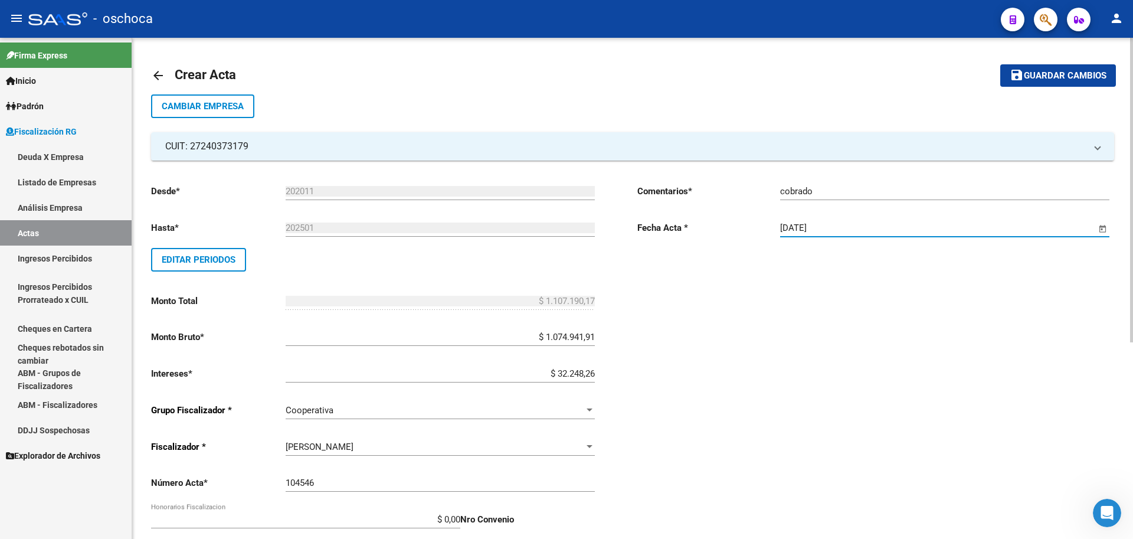
click at [1071, 78] on span "Guardar cambios" at bounding box center [1064, 76] width 83 height 11
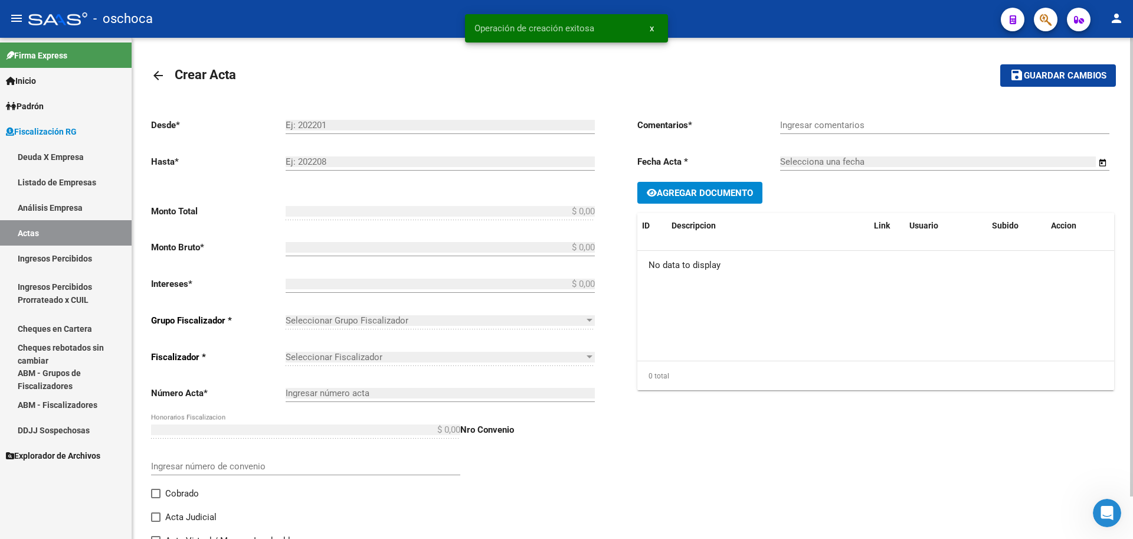
type input "202011"
type input "202501"
type input "$ 1.107.190,17"
type input "$ 1.074.941,91"
type input "$ 32.248,26"
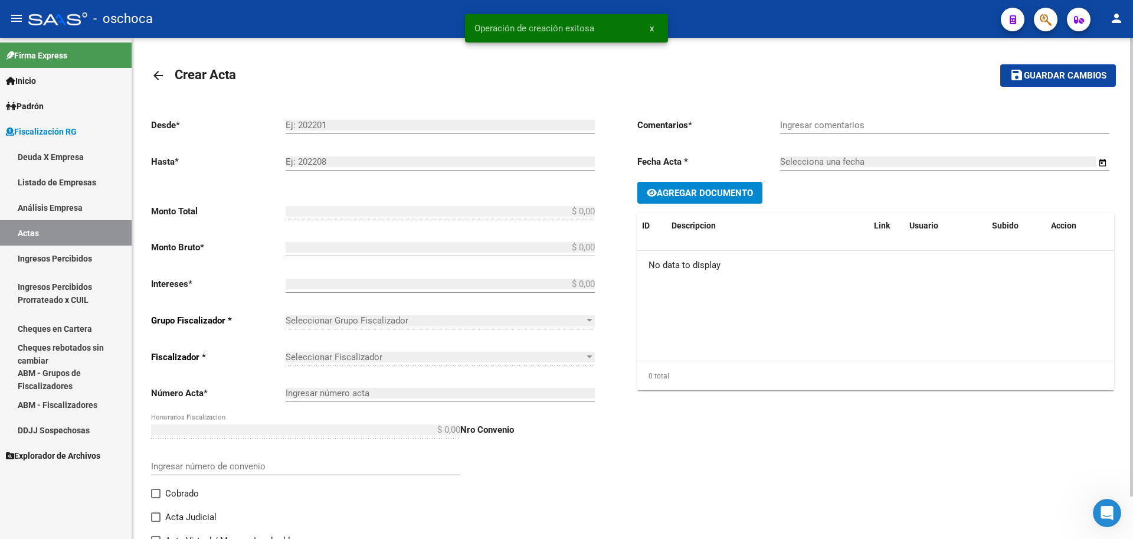
type input "104546"
checkbox input "true"
type input "cobrado"
type input "[DATE]"
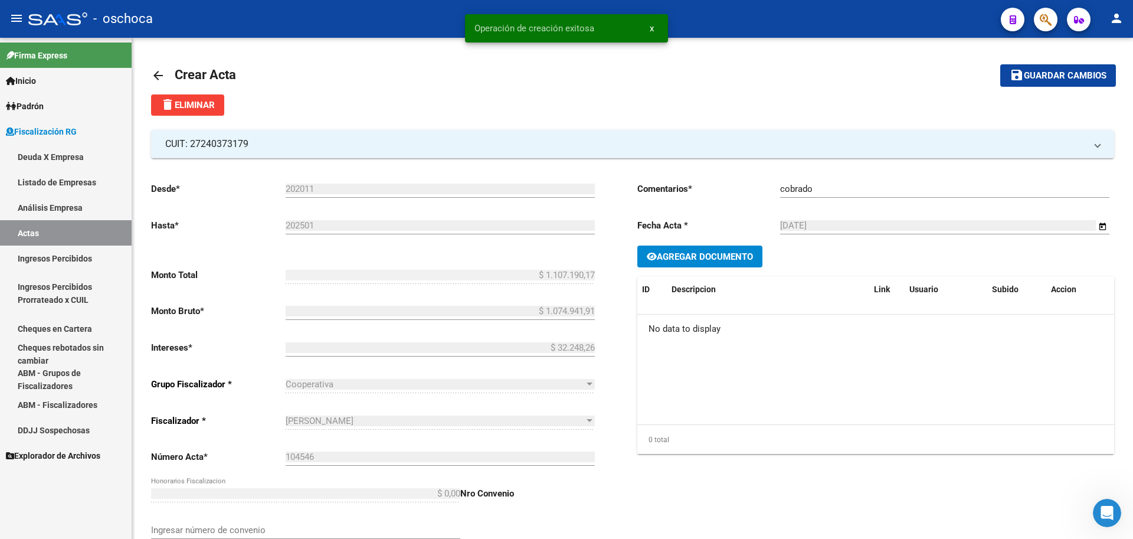
click at [73, 212] on link "Análisis Empresa" at bounding box center [66, 207] width 132 height 25
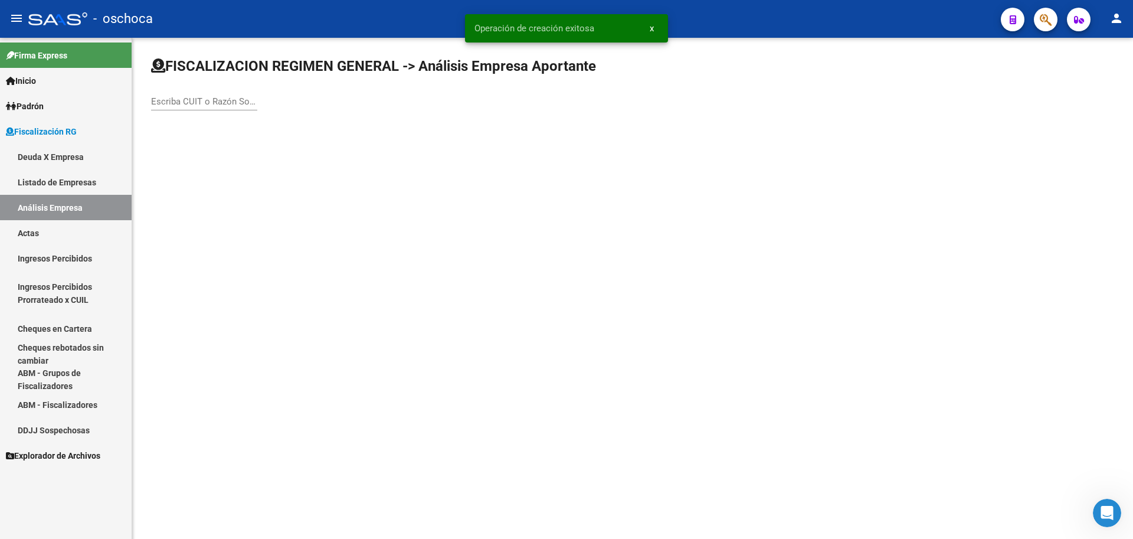
click at [165, 96] on div "Escriba CUIT o Razón Social para buscar" at bounding box center [204, 97] width 106 height 25
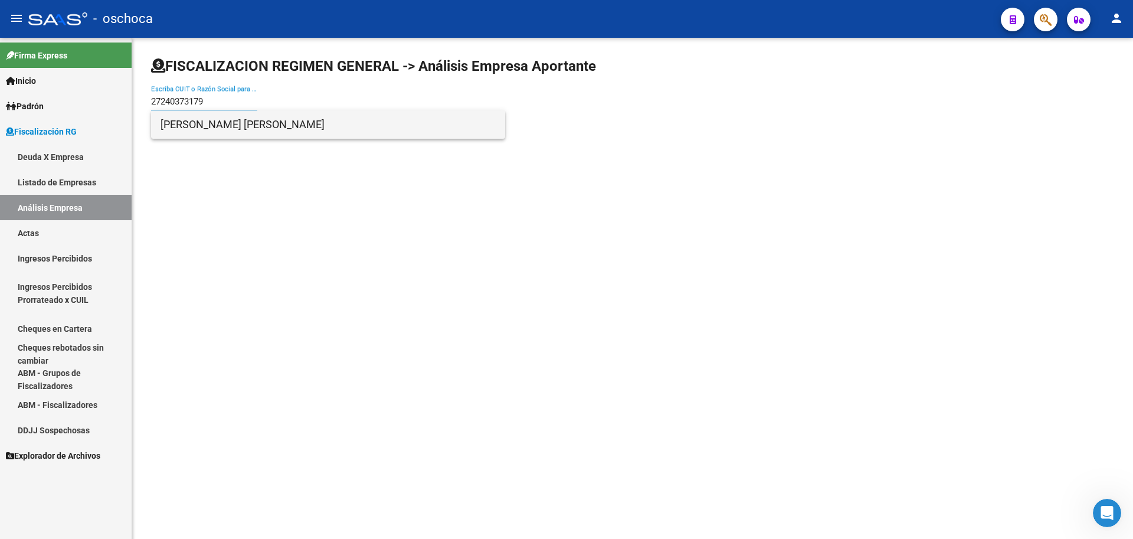
type input "27240373179"
click at [193, 123] on span "[PERSON_NAME] [PERSON_NAME]" at bounding box center [327, 124] width 335 height 28
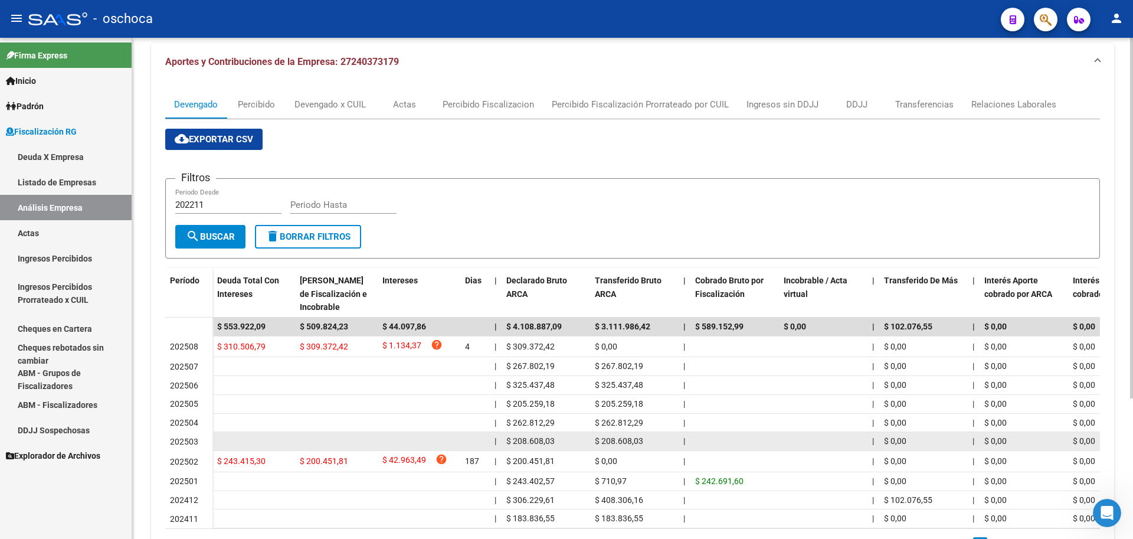
scroll to position [195, 0]
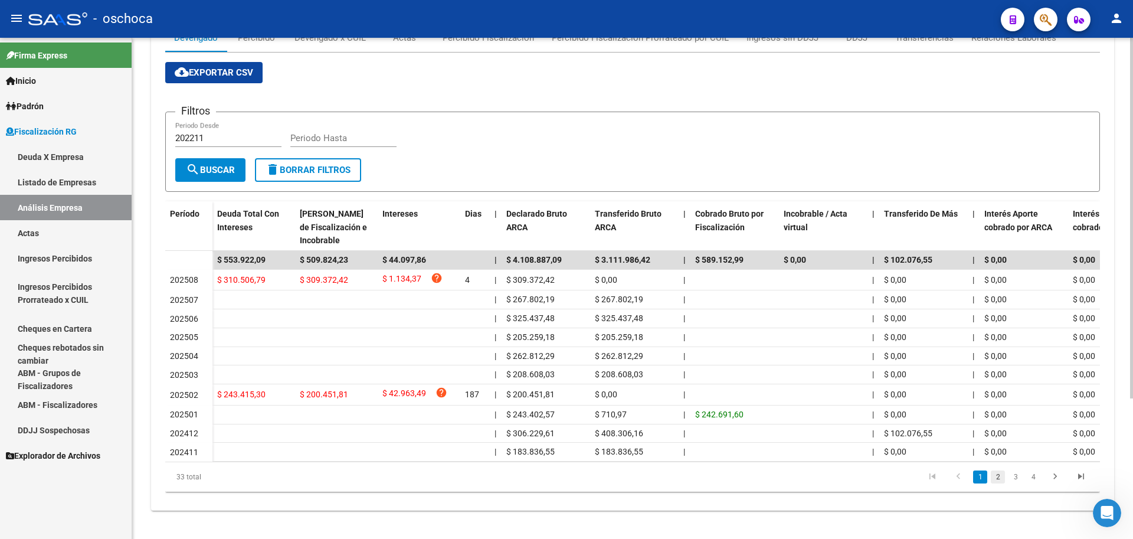
click at [999, 478] on link "2" at bounding box center [997, 476] width 14 height 13
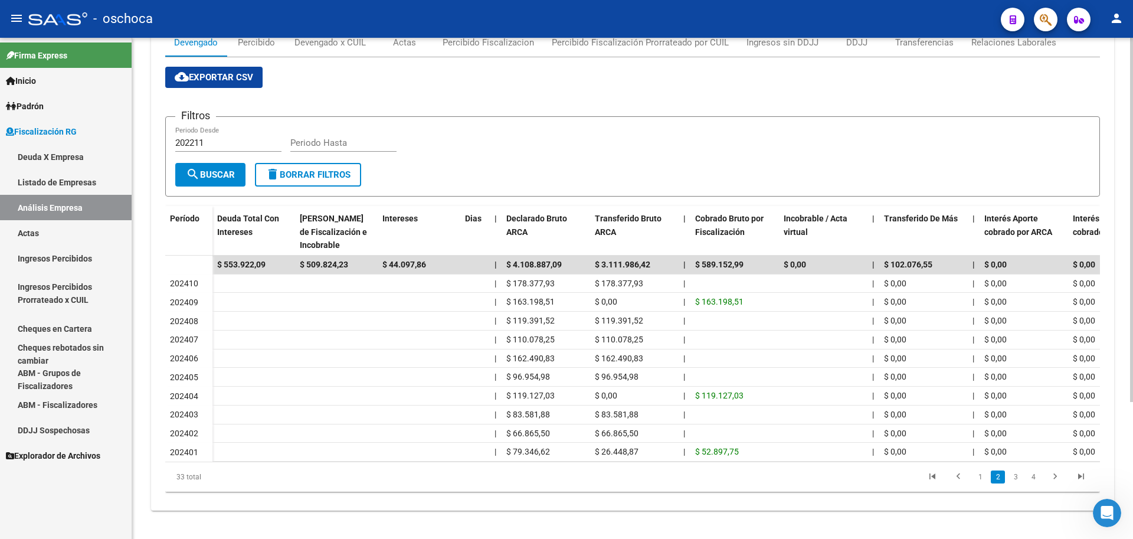
scroll to position [189, 0]
click at [984, 480] on link "1" at bounding box center [980, 476] width 14 height 13
